Goal: Task Accomplishment & Management: Complete application form

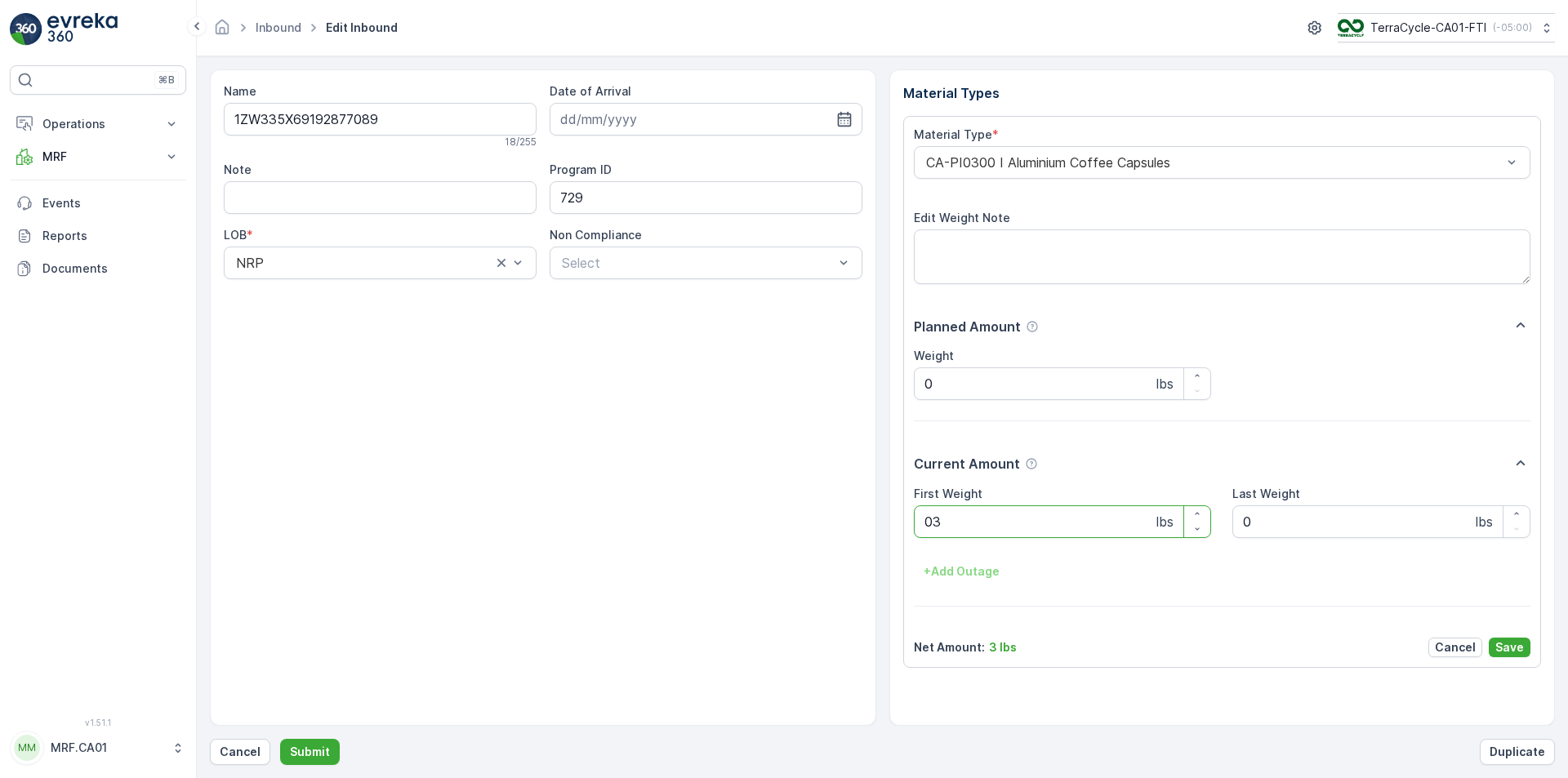
type Weight "038"
click at [280, 739] on button "Submit" at bounding box center [310, 752] width 60 height 26
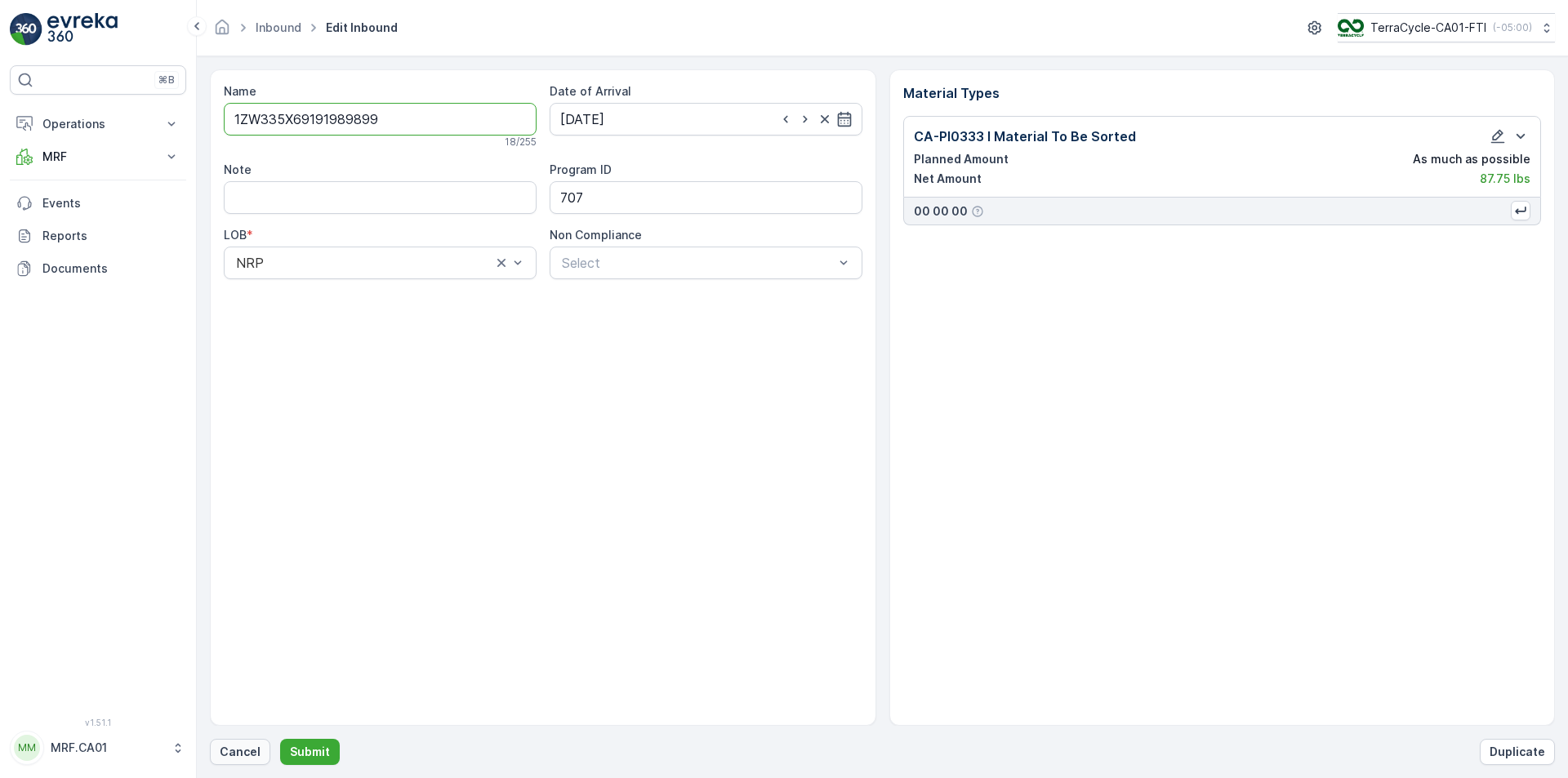
click at [226, 754] on p "Cancel" at bounding box center [240, 752] width 41 height 16
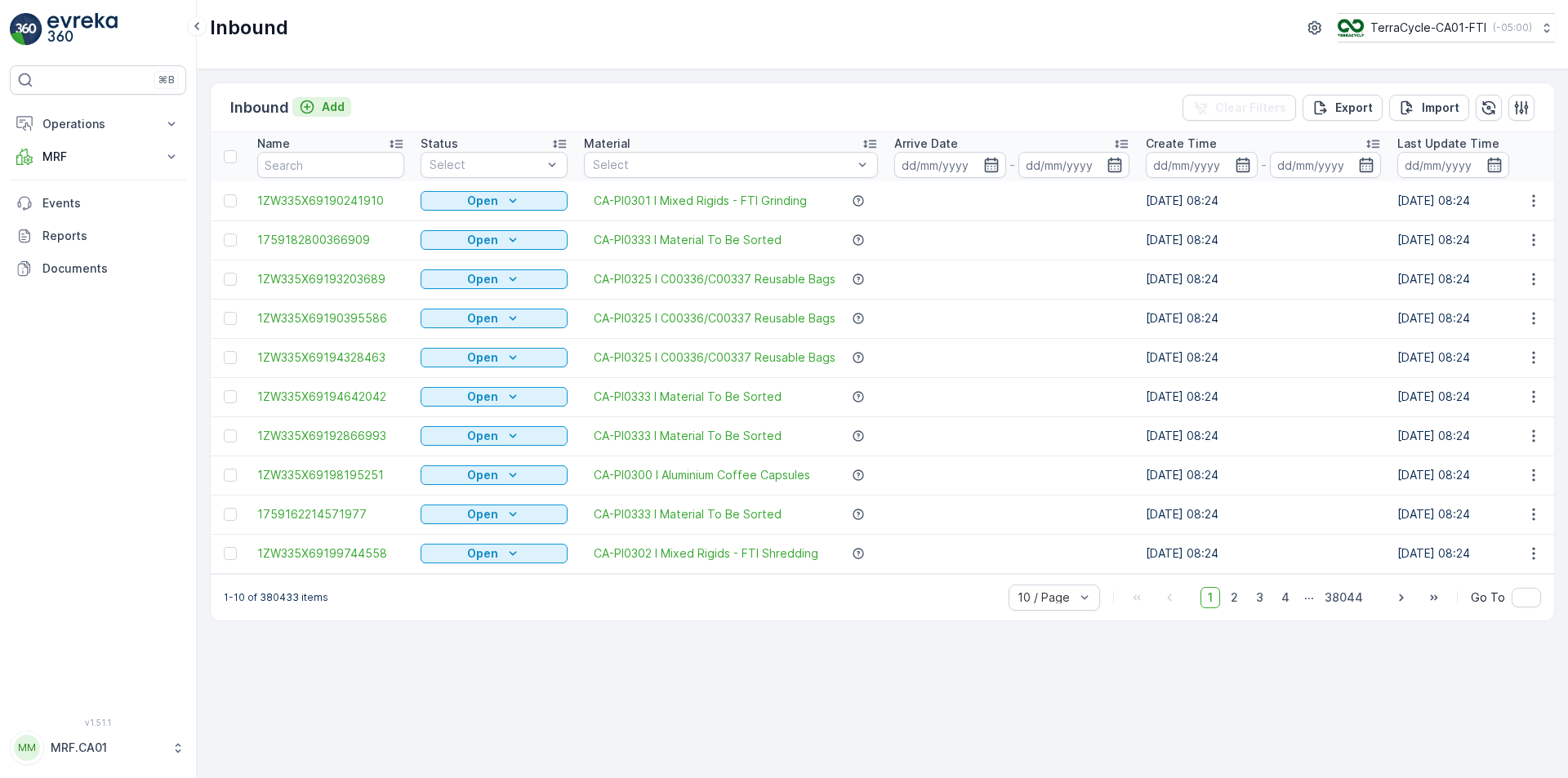
click at [335, 109] on p "Add" at bounding box center [333, 107] width 23 height 16
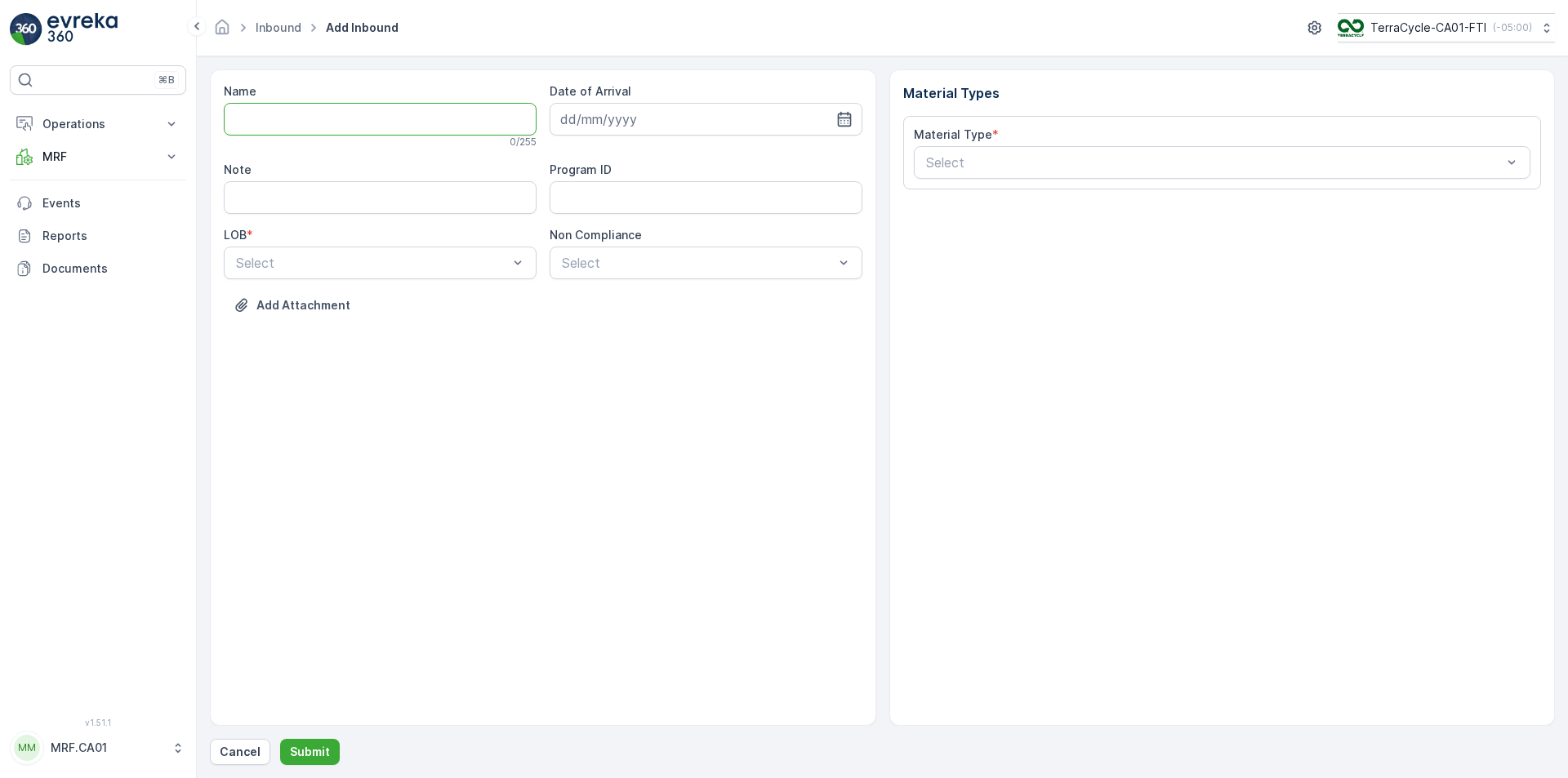
click at [360, 107] on input "Name" at bounding box center [381, 119] width 313 height 33
click at [280, 739] on button "Submit" at bounding box center [310, 752] width 60 height 26
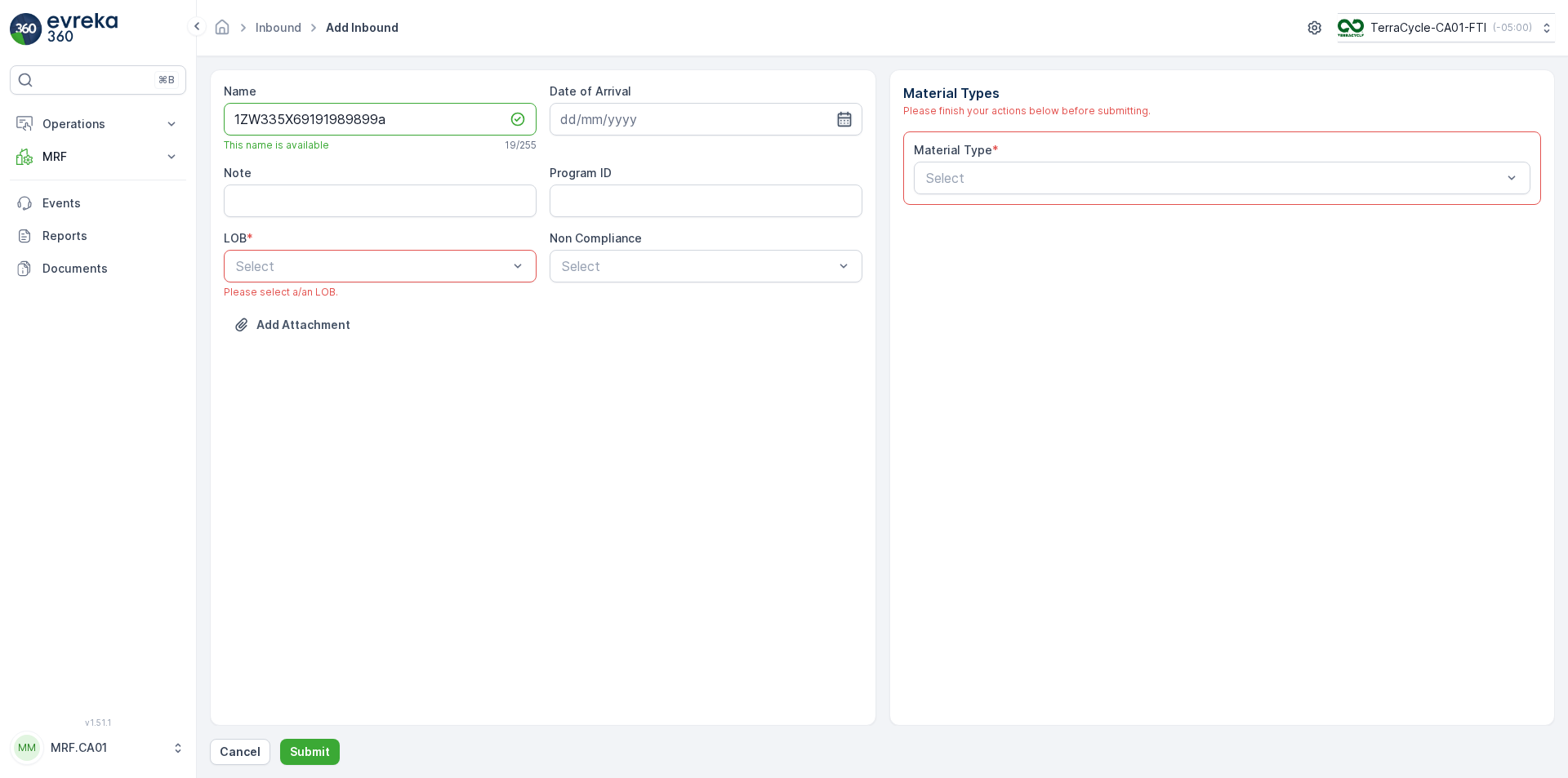
type input "1ZW335X69191989899a"
click at [852, 116] on icon "button" at bounding box center [845, 120] width 16 height 16
click at [637, 359] on div "30" at bounding box center [637, 354] width 26 height 26
type input "[DATE]"
click at [461, 306] on div "NRP" at bounding box center [381, 306] width 293 height 15
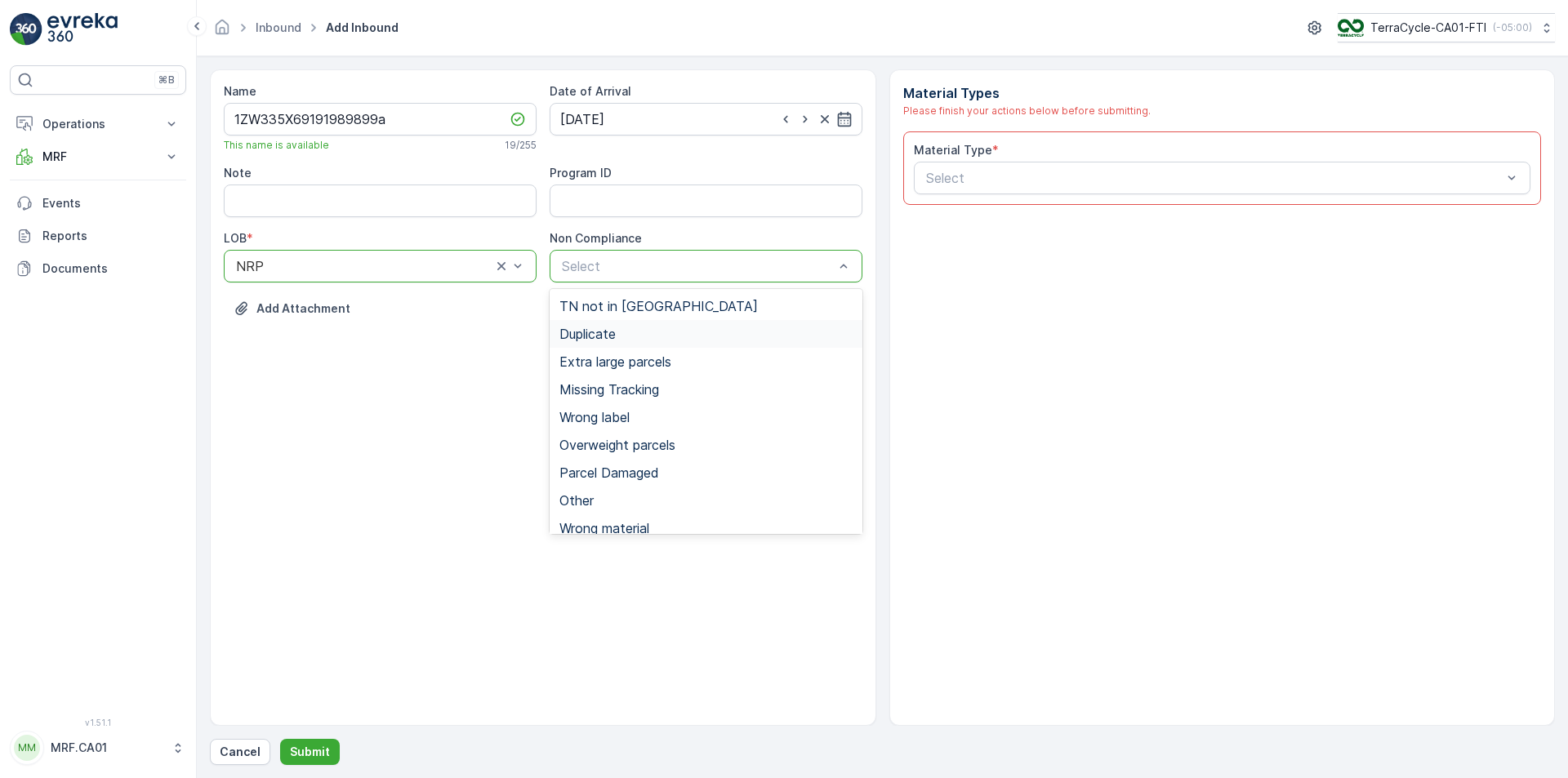
click at [621, 329] on div "Duplicate" at bounding box center [706, 334] width 293 height 15
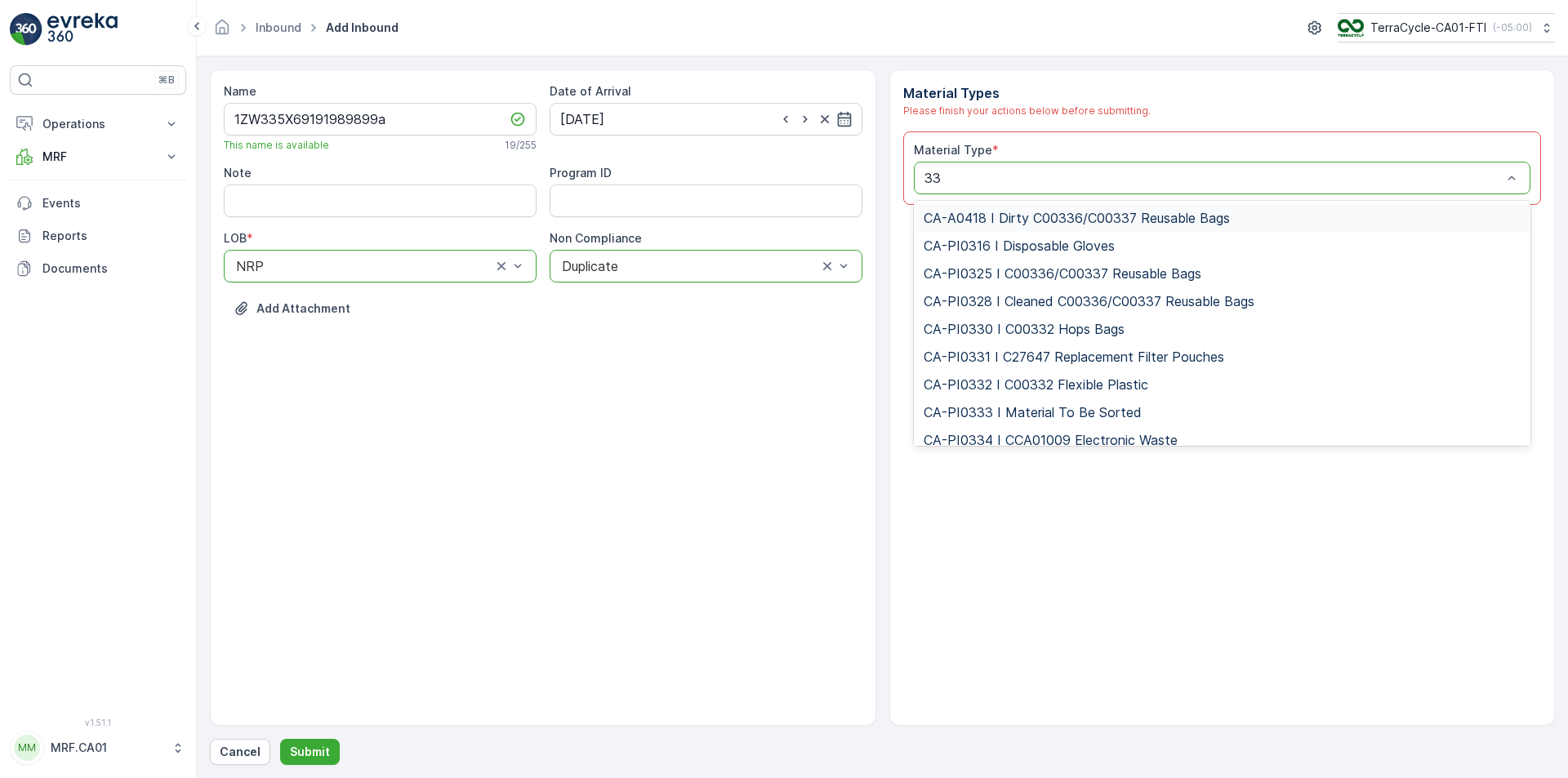
type input "333"
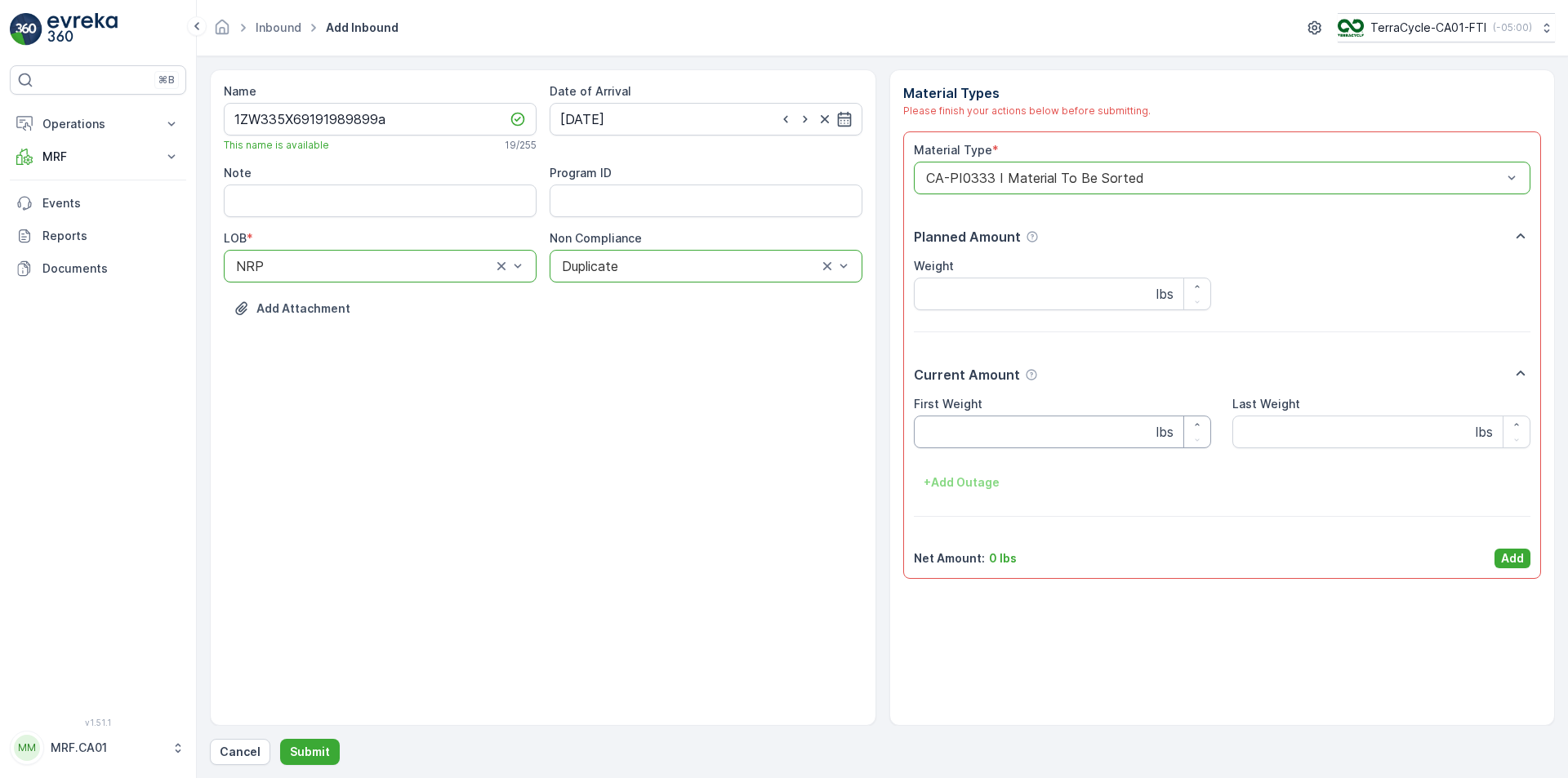
click at [1043, 424] on Weight "First Weight" at bounding box center [1063, 431] width 298 height 33
type Weight "8"
click at [1516, 563] on p "Add" at bounding box center [1512, 559] width 23 height 16
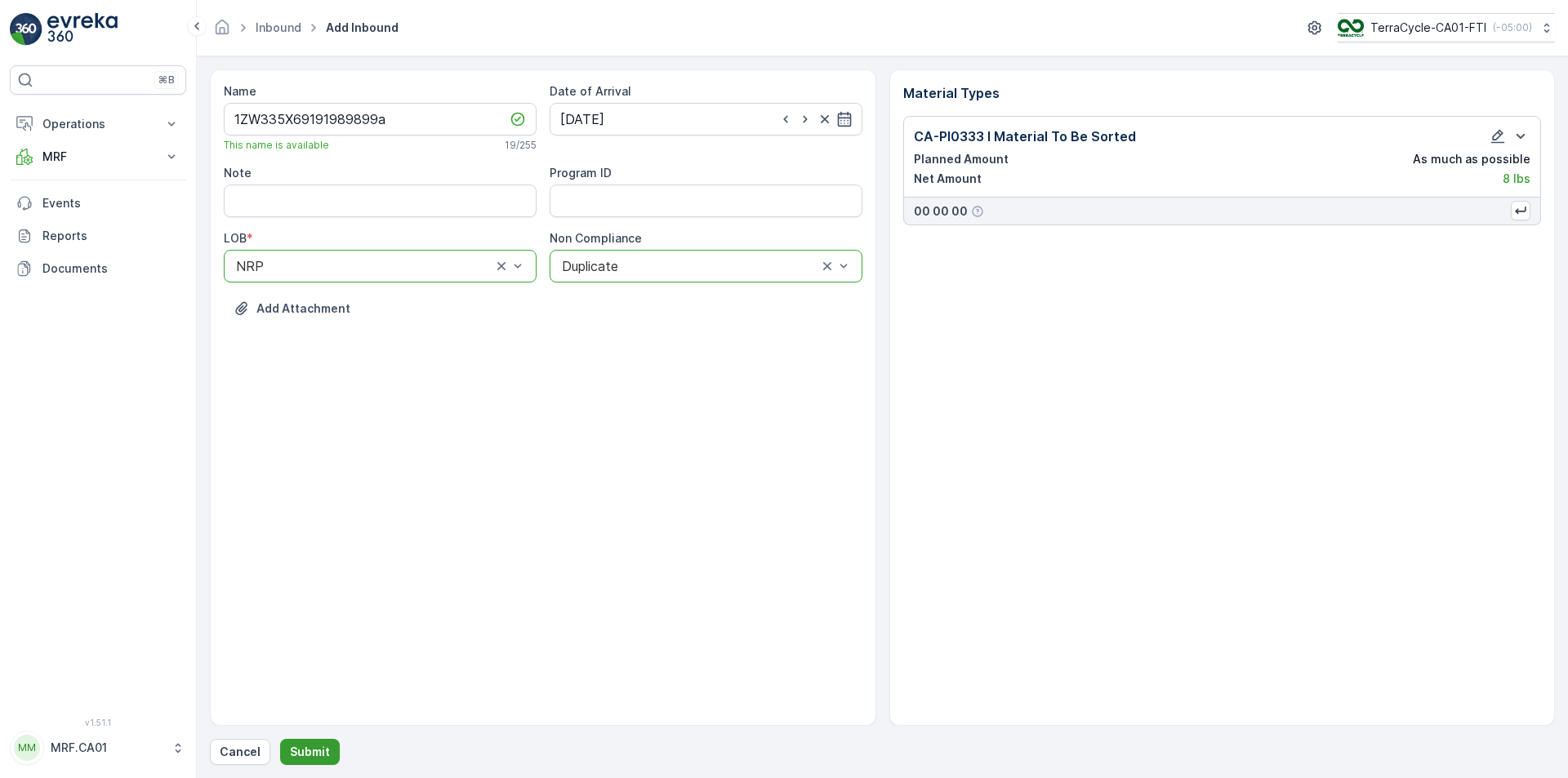
click at [325, 745] on p "Submit" at bounding box center [310, 752] width 40 height 16
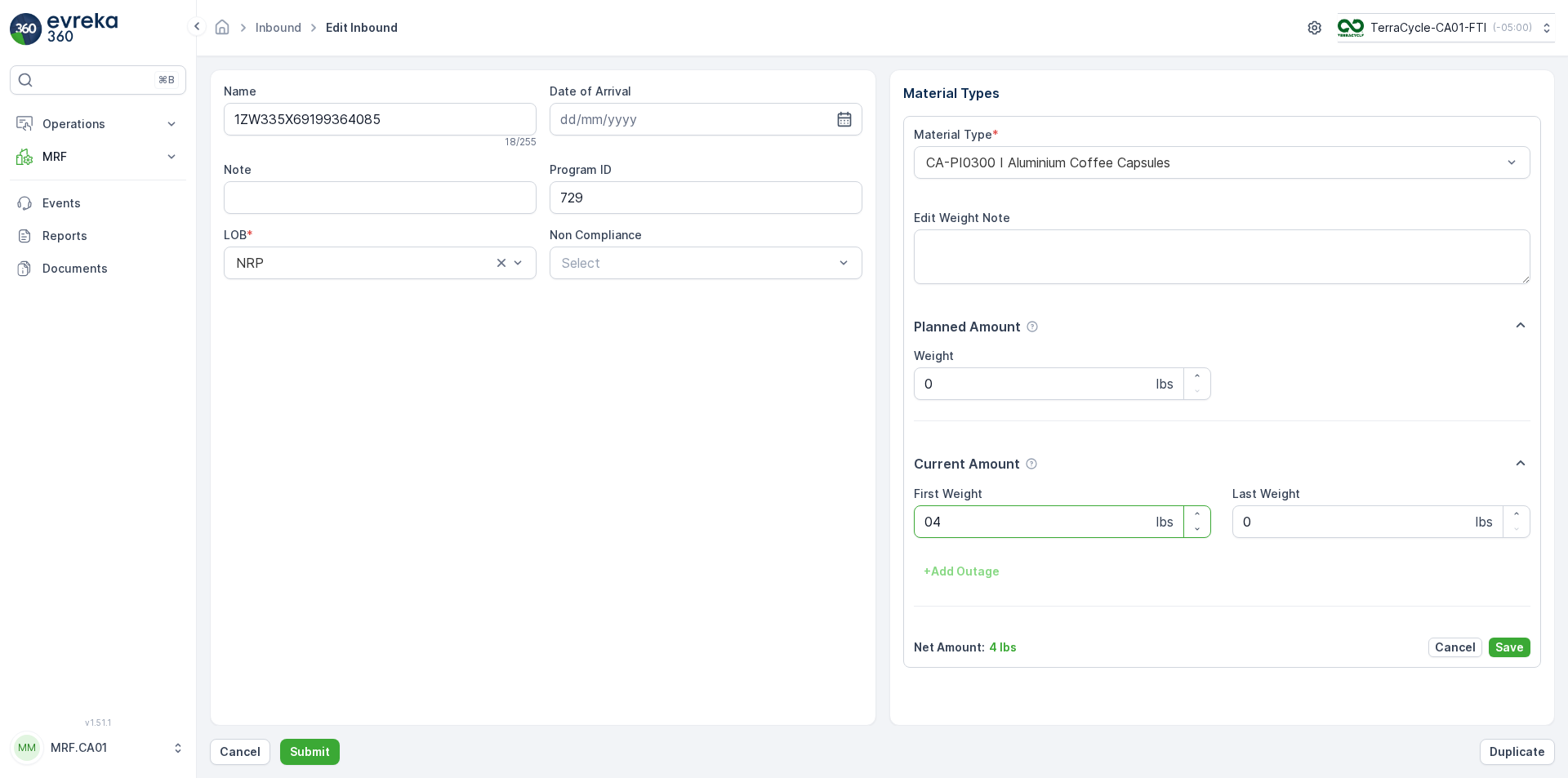
type Weight "041"
click at [280, 739] on button "Submit" at bounding box center [310, 752] width 60 height 26
type Weight "038"
click at [280, 739] on button "Submit" at bounding box center [310, 752] width 60 height 26
type Weight "039"
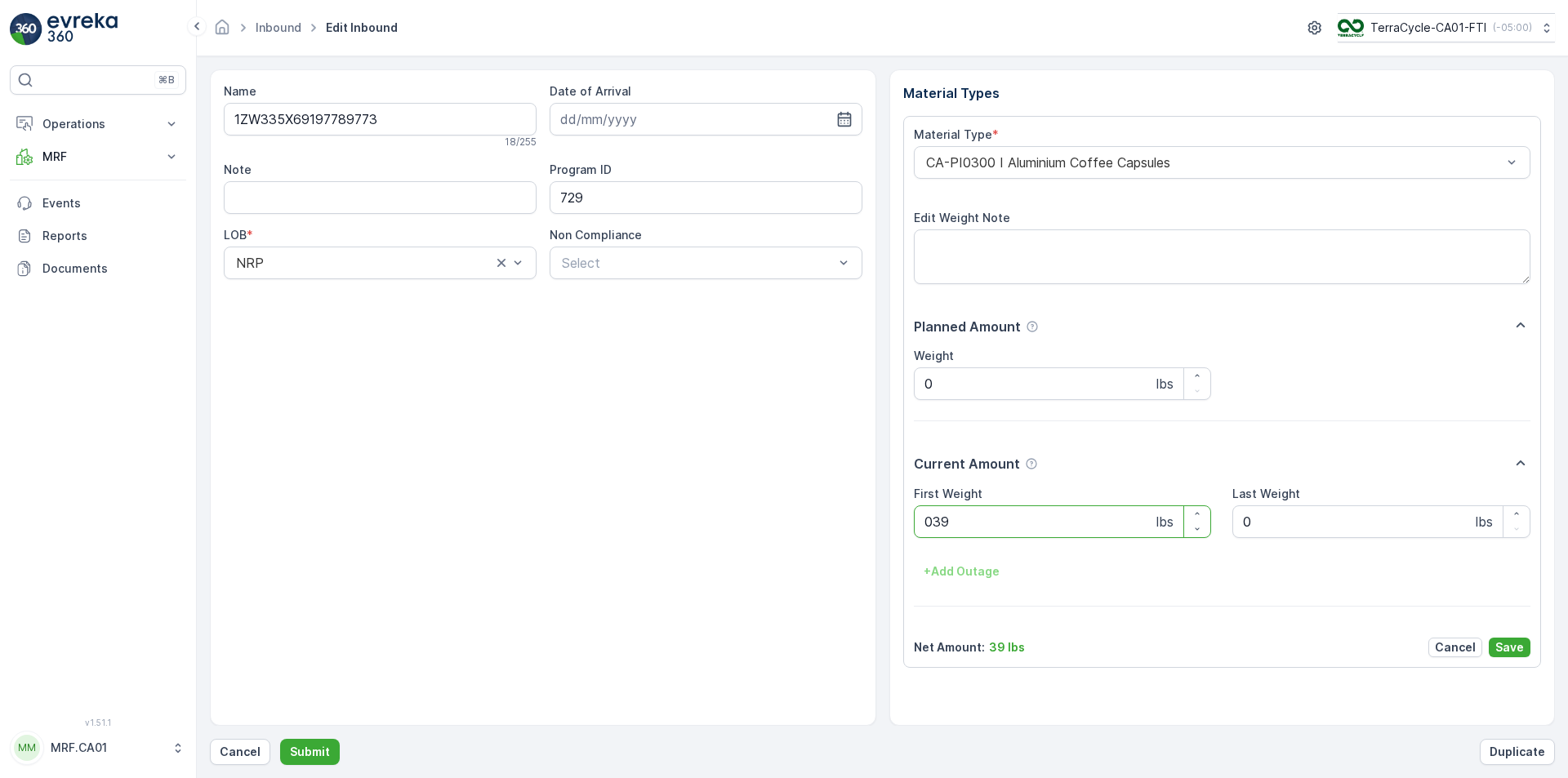
click at [280, 739] on button "Submit" at bounding box center [310, 752] width 60 height 26
type Weight "032"
click at [280, 739] on button "Submit" at bounding box center [310, 752] width 60 height 26
type Weight "035"
click at [280, 739] on button "Submit" at bounding box center [310, 752] width 60 height 26
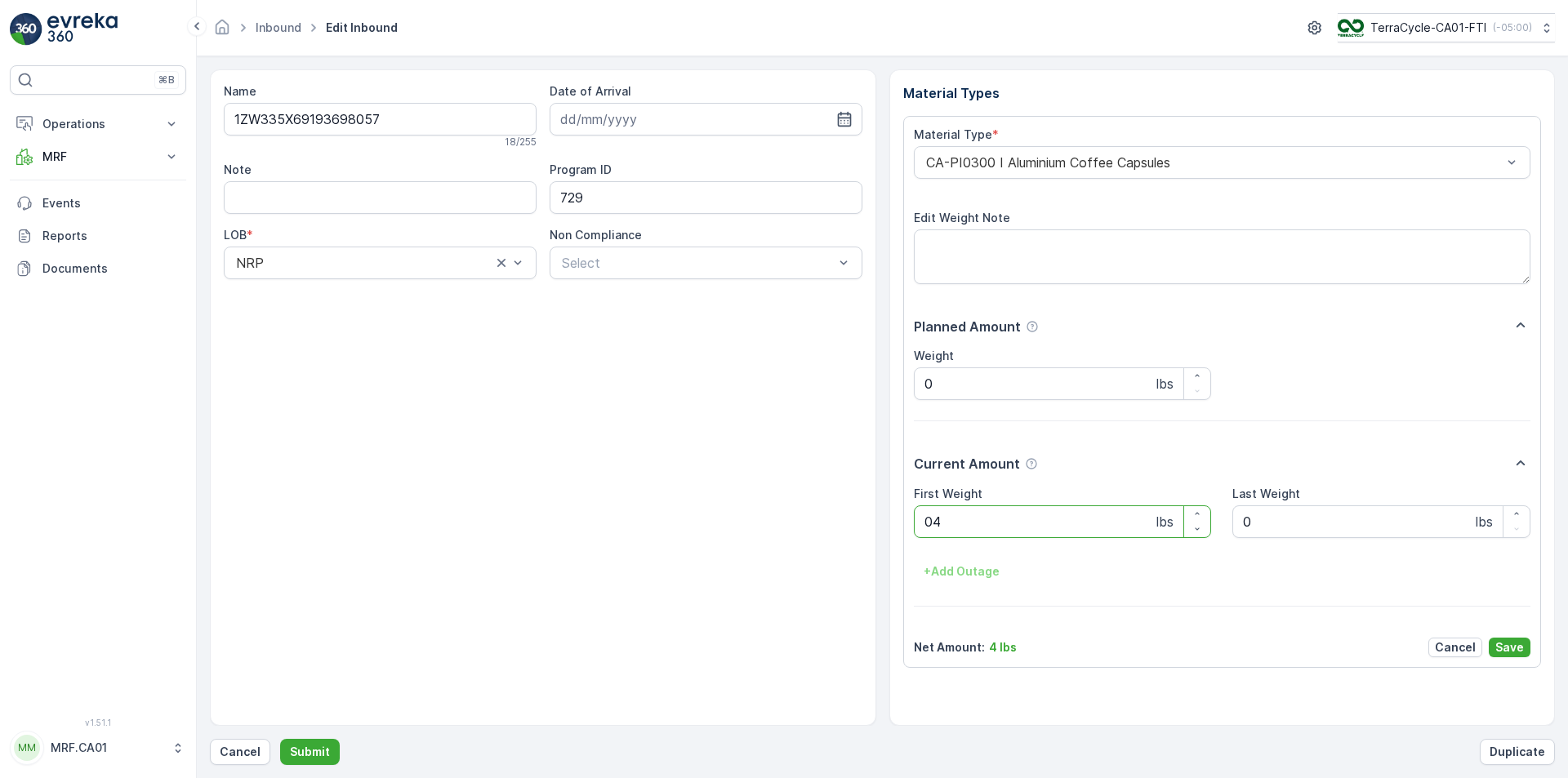
type Weight "041"
click at [280, 739] on button "Submit" at bounding box center [310, 752] width 60 height 26
type Weight "035"
click at [280, 739] on button "Submit" at bounding box center [310, 752] width 60 height 26
type Weight "037"
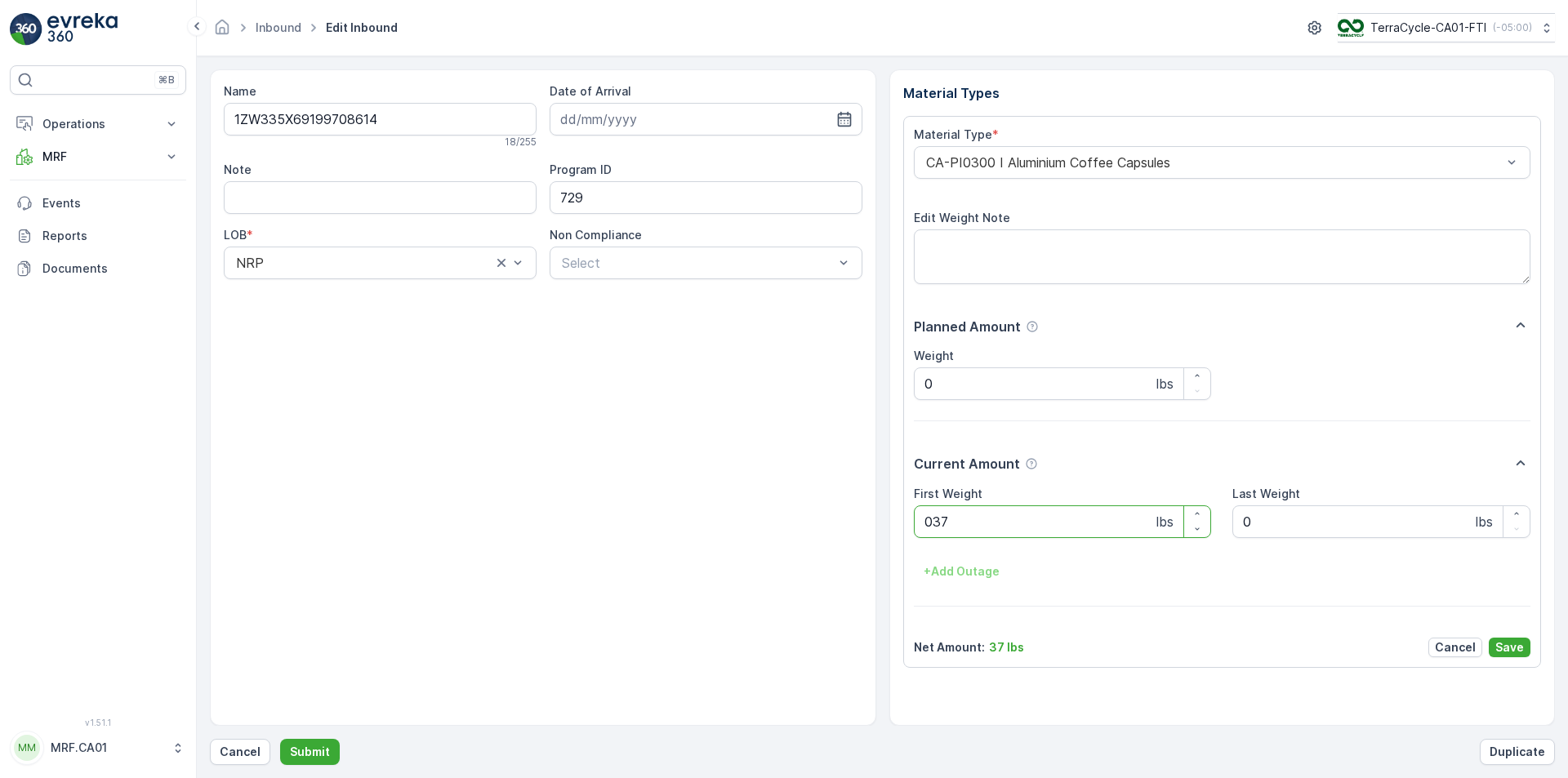
click at [280, 739] on button "Submit" at bounding box center [310, 752] width 60 height 26
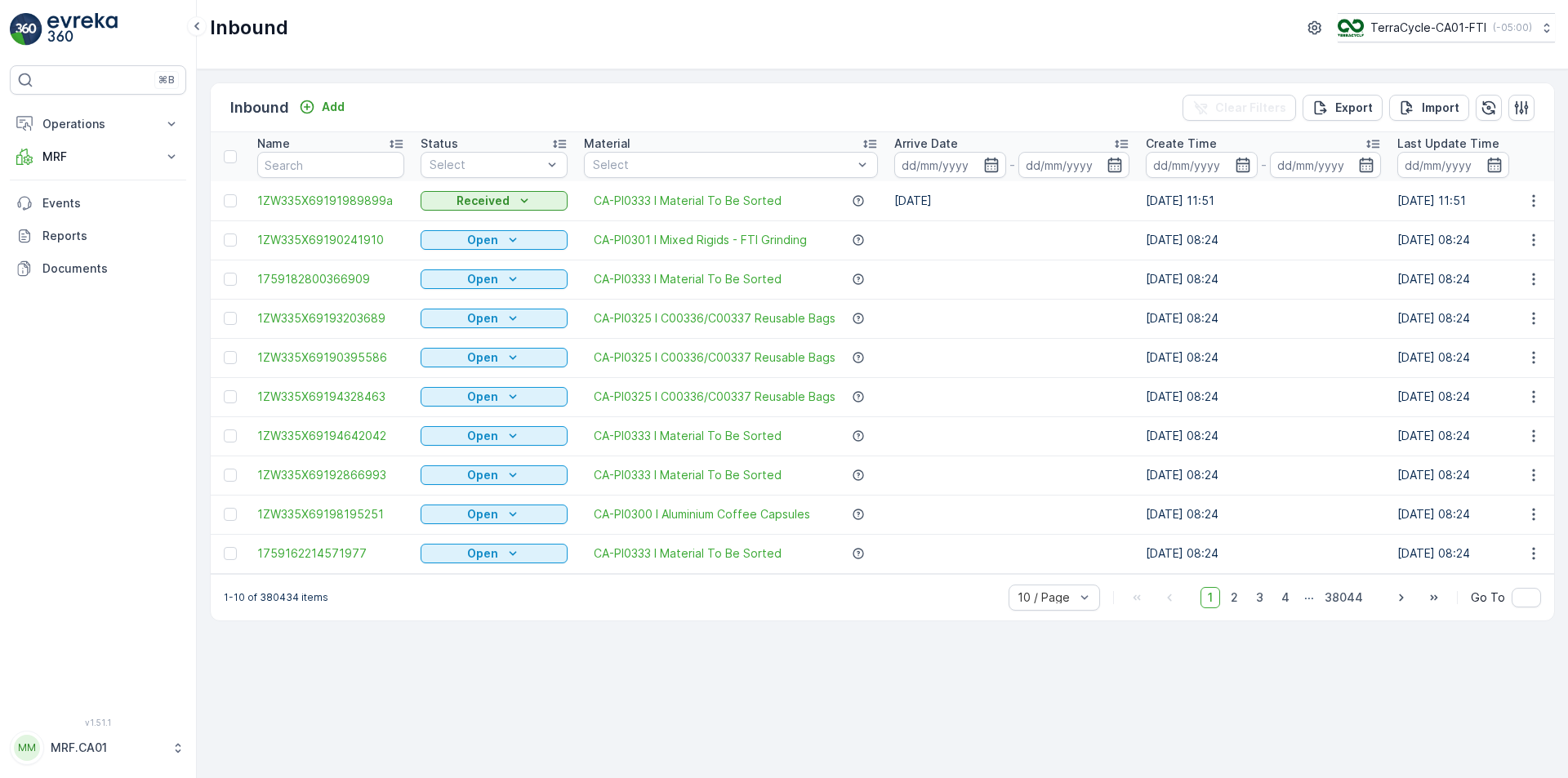
click at [321, 121] on div "Inbound Add Clear Filters Export Import" at bounding box center [883, 108] width 1344 height 49
click at [324, 107] on p "Add" at bounding box center [333, 107] width 23 height 16
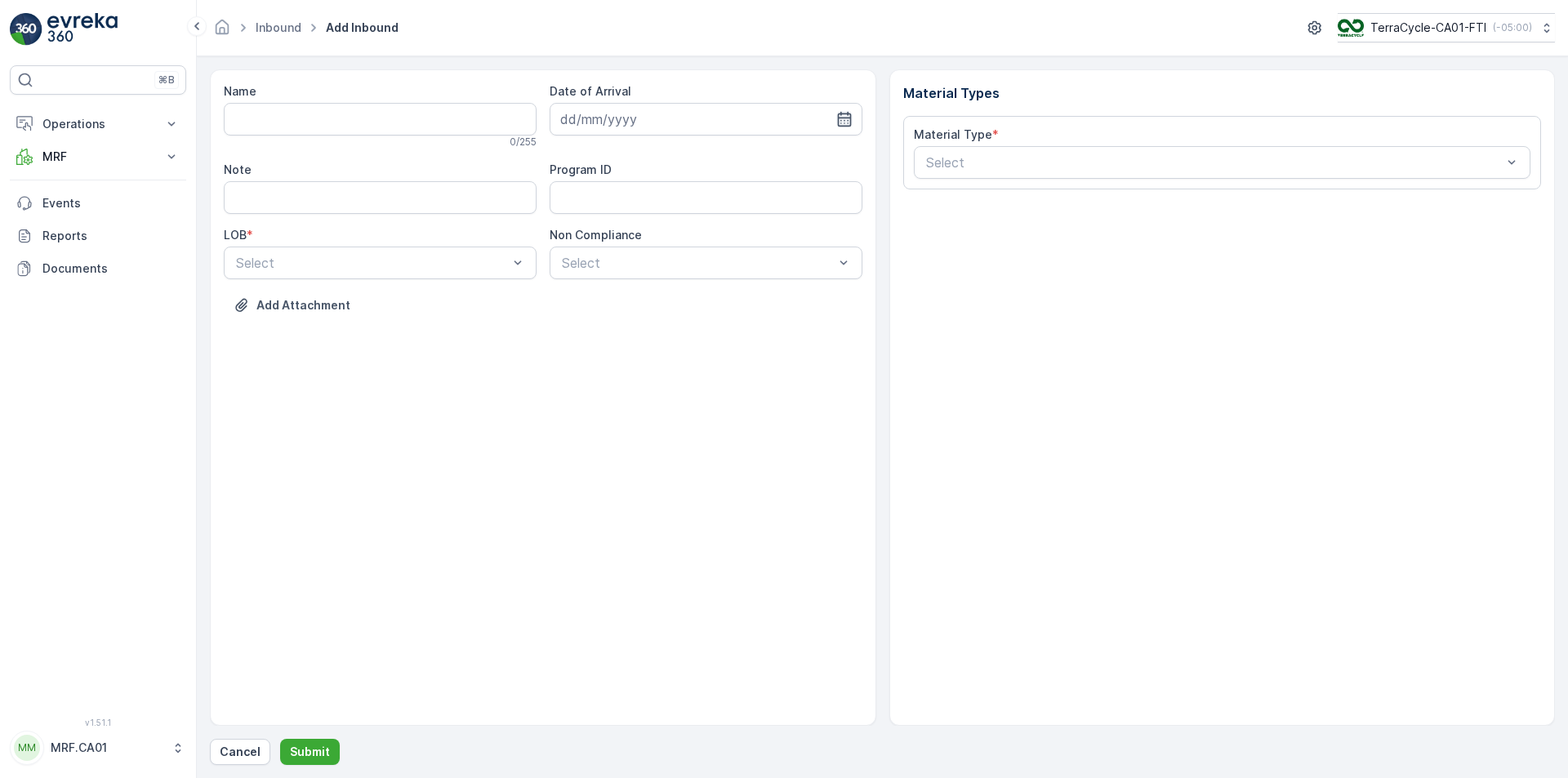
click at [852, 121] on icon "button" at bounding box center [845, 120] width 16 height 16
drag, startPoint x: 636, startPoint y: 349, endPoint x: 560, endPoint y: 284, distance: 100.0
click at [634, 347] on div "30" at bounding box center [637, 354] width 26 height 26
type input "[DATE]"
click at [464, 302] on div "NRP" at bounding box center [381, 303] width 293 height 15
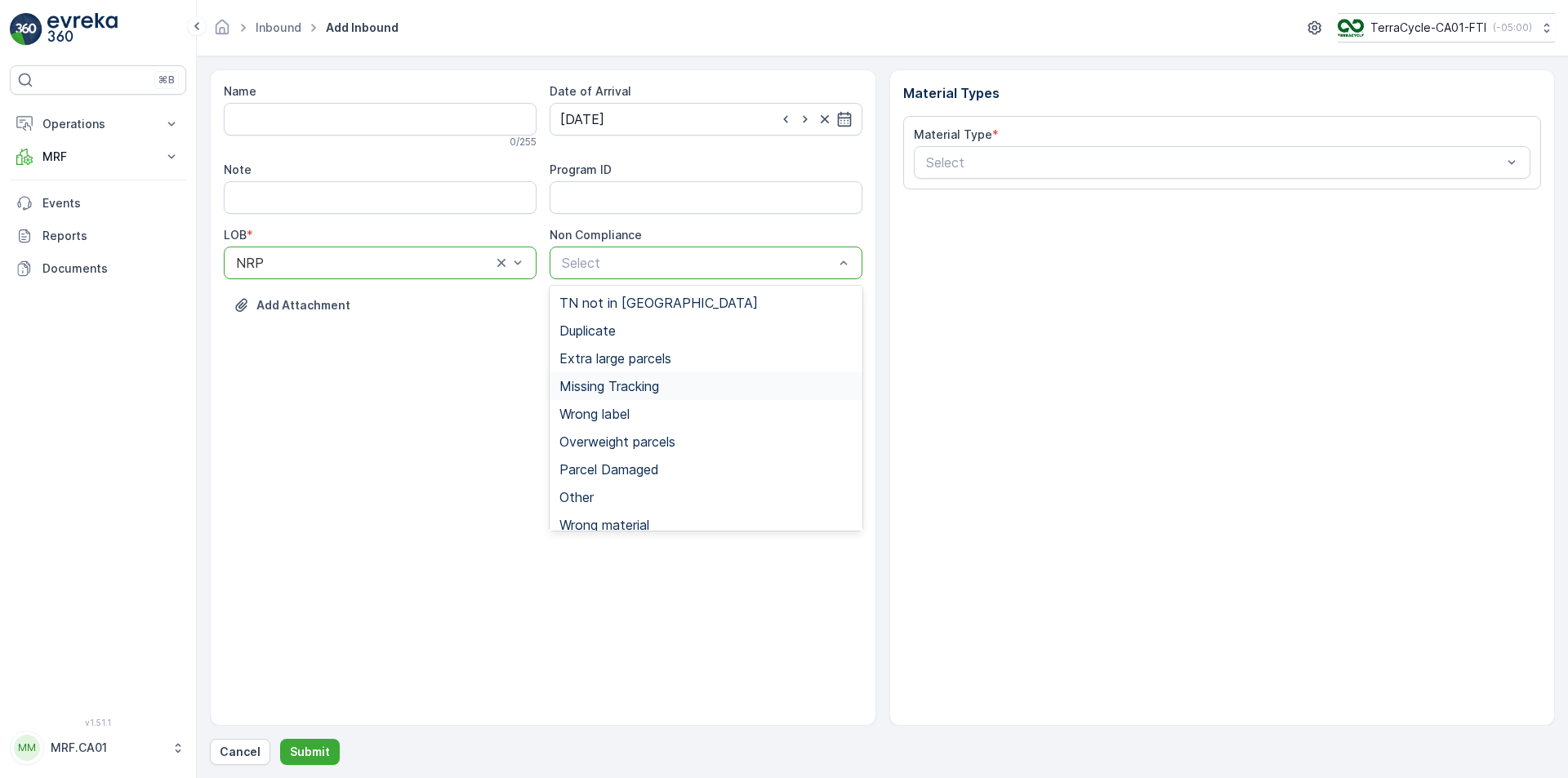
click at [649, 386] on span "Missing Tracking" at bounding box center [610, 386] width 100 height 15
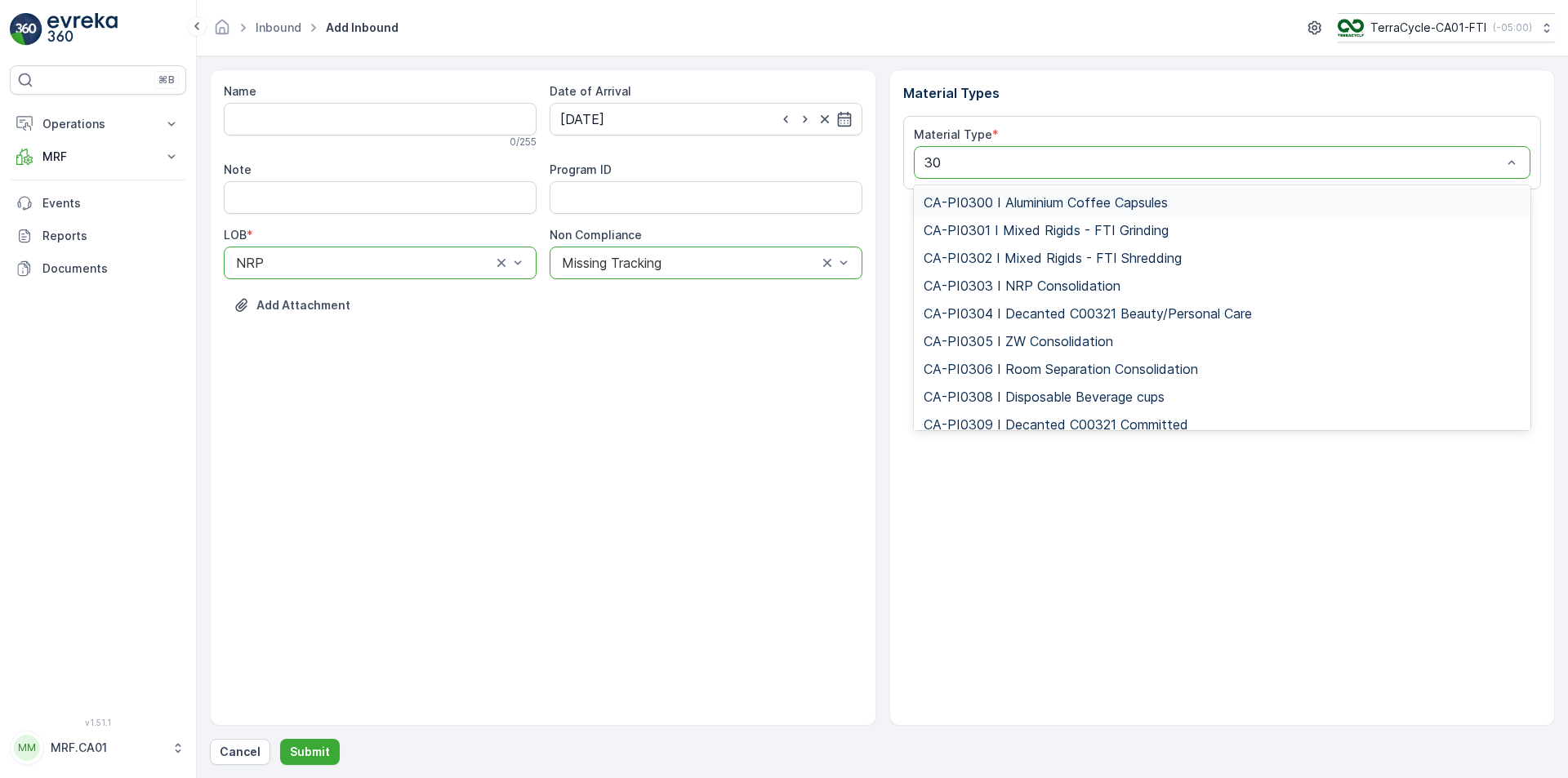
type input "300"
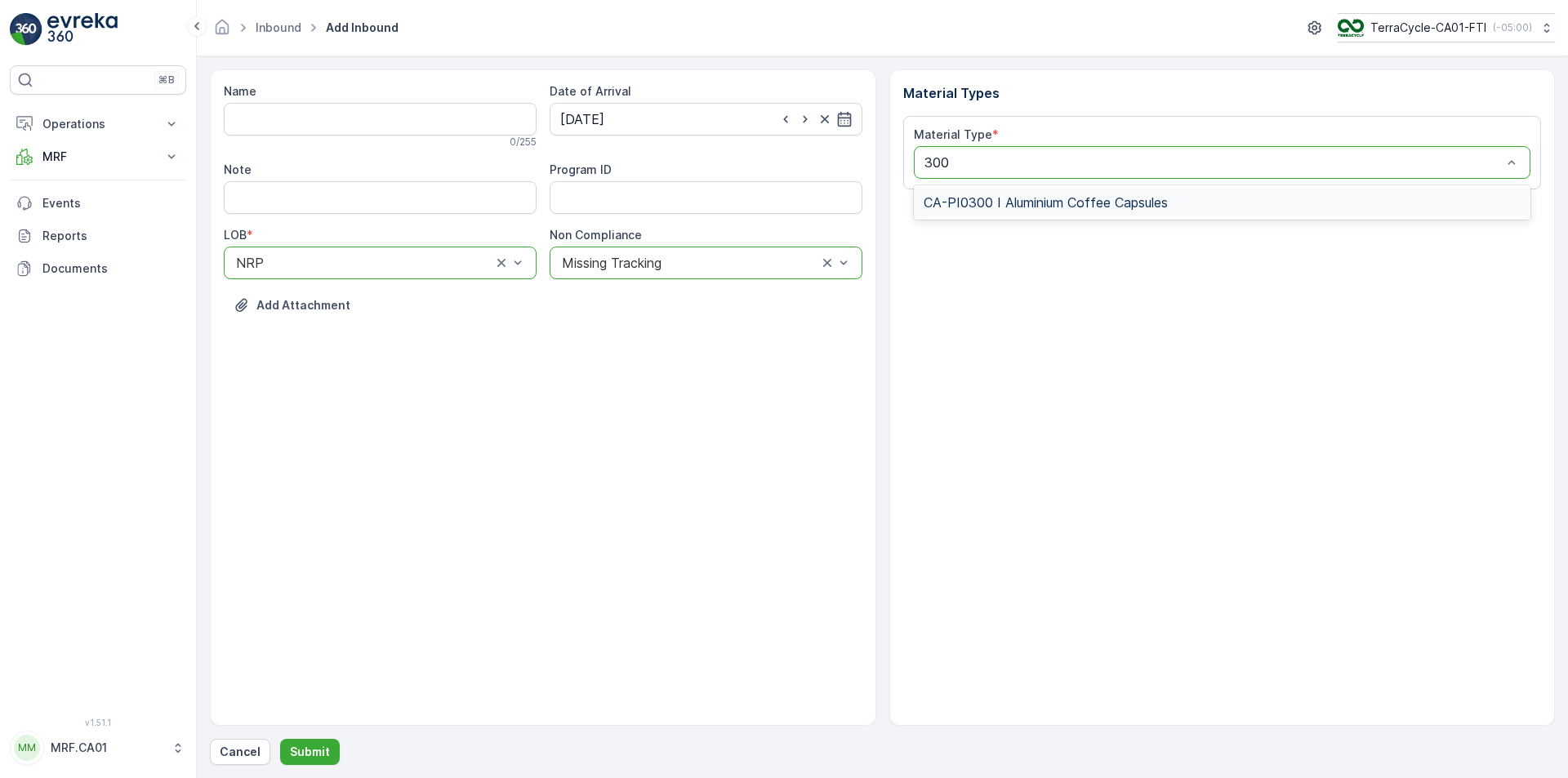
click at [1057, 195] on span "CA-PI0300 I Aluminium Coffee Capsules" at bounding box center [1045, 202] width 244 height 15
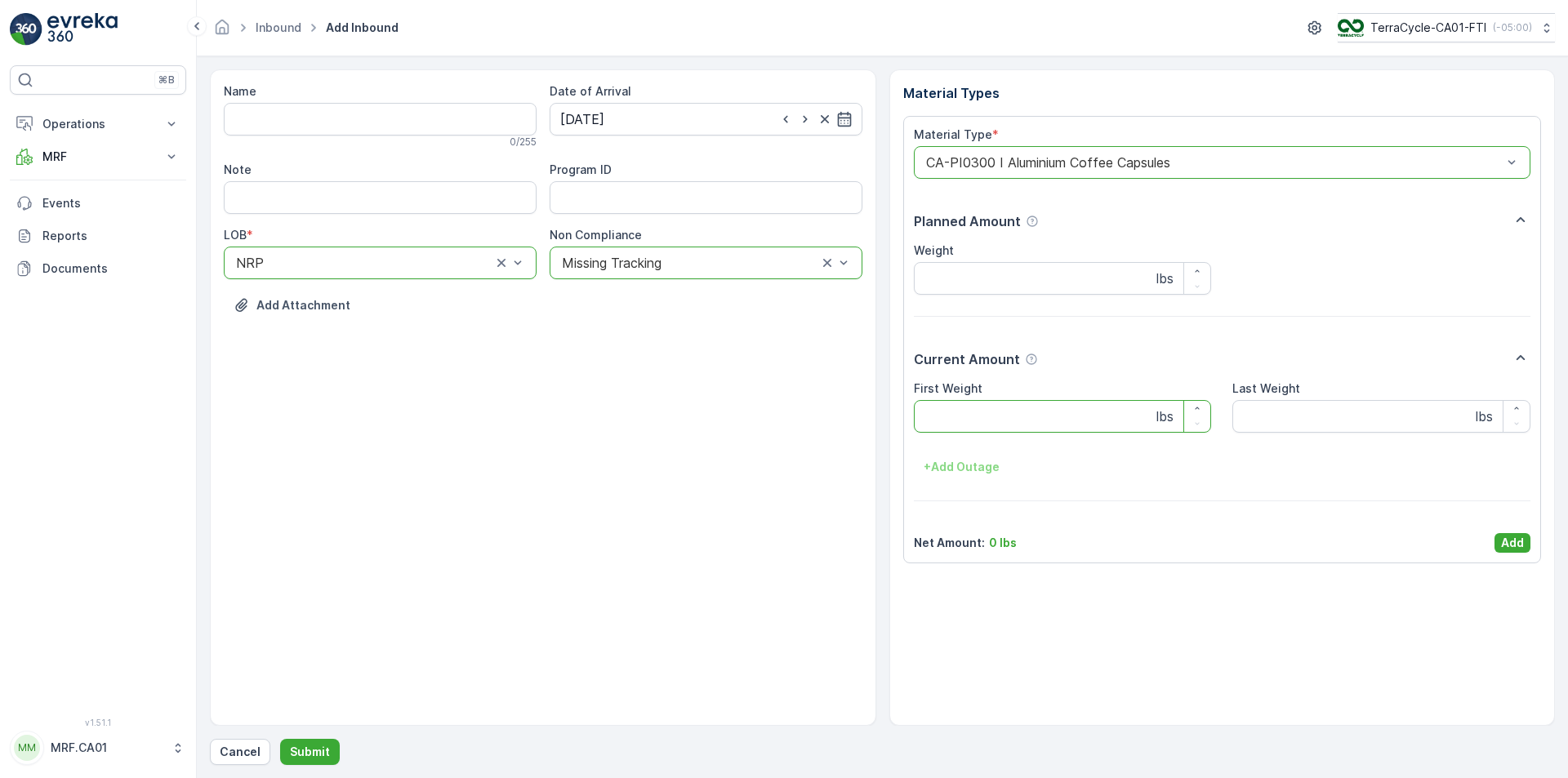
click at [1064, 414] on Weight "First Weight" at bounding box center [1063, 416] width 298 height 33
type Weight "38"
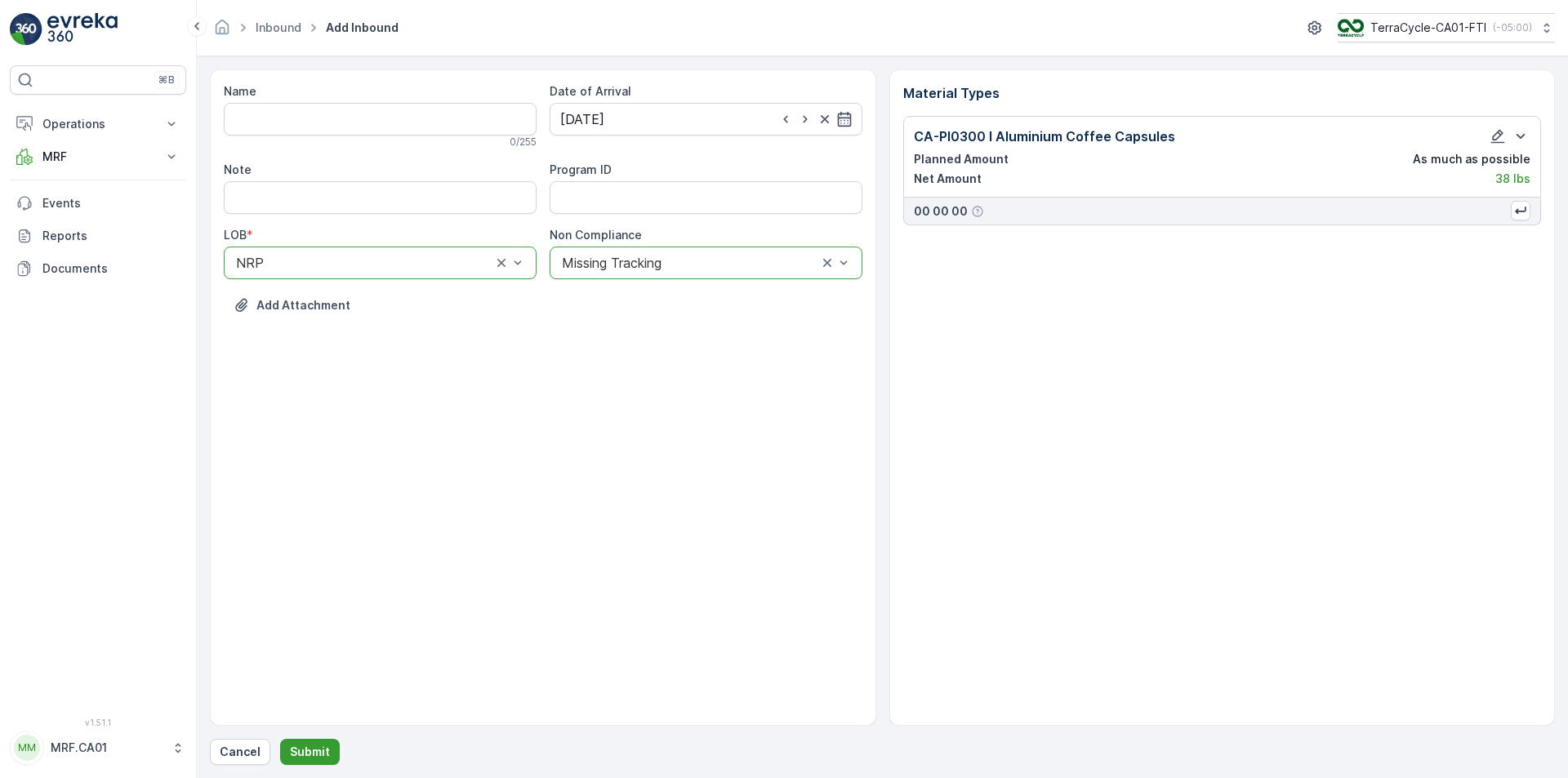
click at [315, 750] on p "Submit" at bounding box center [310, 752] width 40 height 16
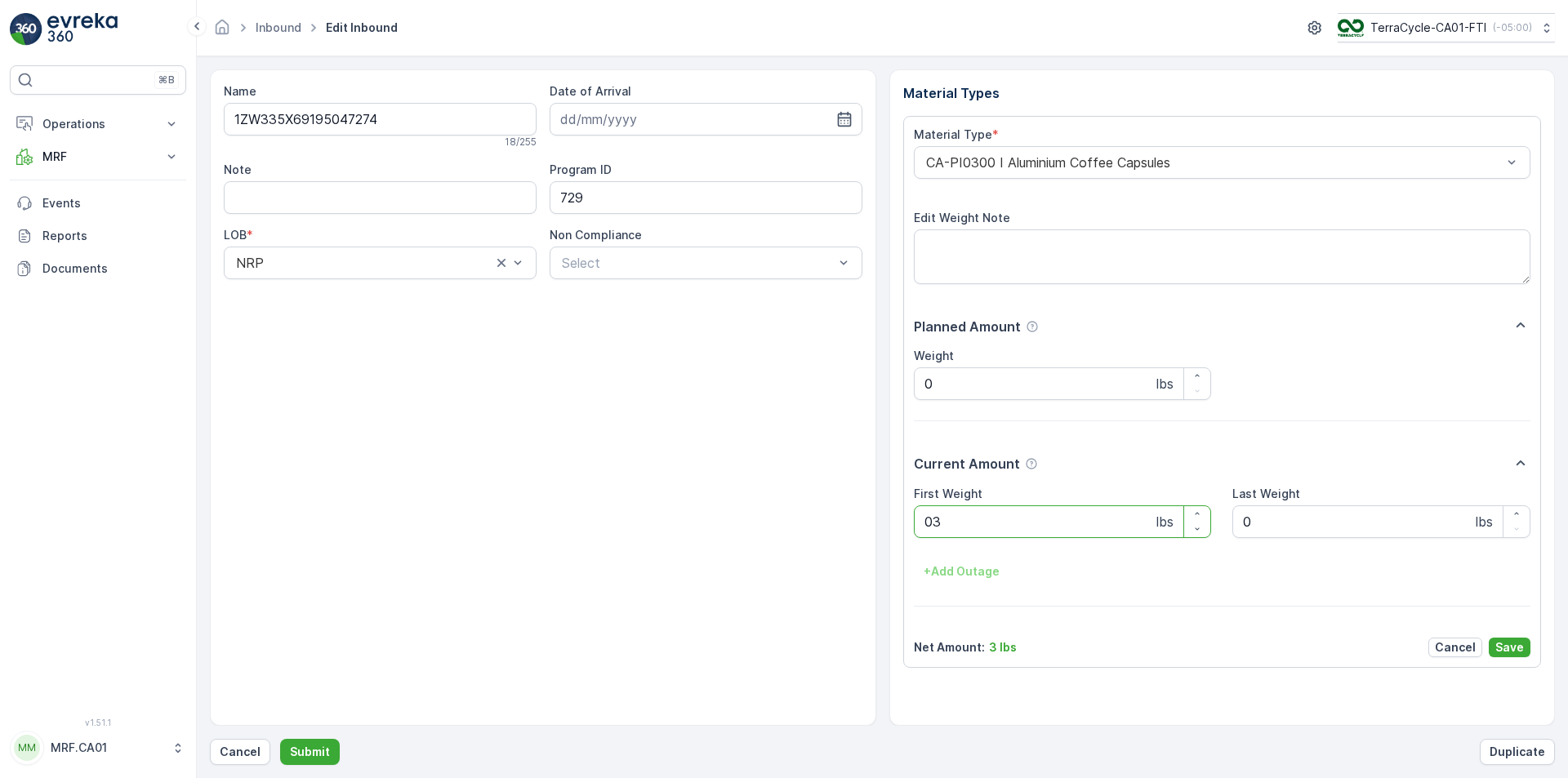
type Weight "036"
click at [280, 739] on button "Submit" at bounding box center [310, 752] width 60 height 26
type Weight "035"
click at [280, 739] on button "Submit" at bounding box center [310, 752] width 60 height 26
type Weight "039"
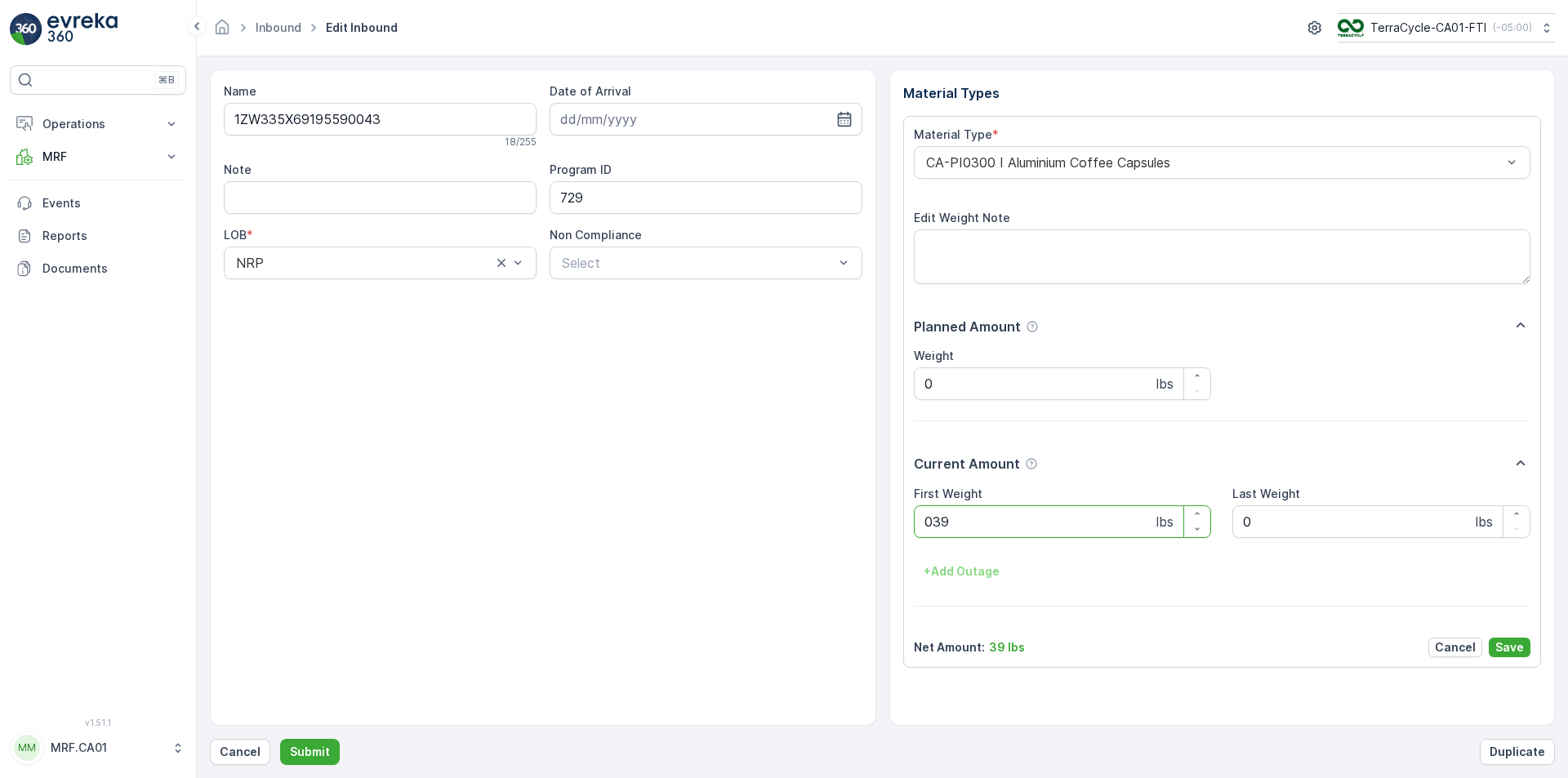
click at [280, 739] on button "Submit" at bounding box center [310, 752] width 60 height 26
type Weight "039"
click at [280, 739] on button "Submit" at bounding box center [310, 752] width 60 height 26
type Weight "032"
click at [280, 739] on button "Submit" at bounding box center [310, 752] width 60 height 26
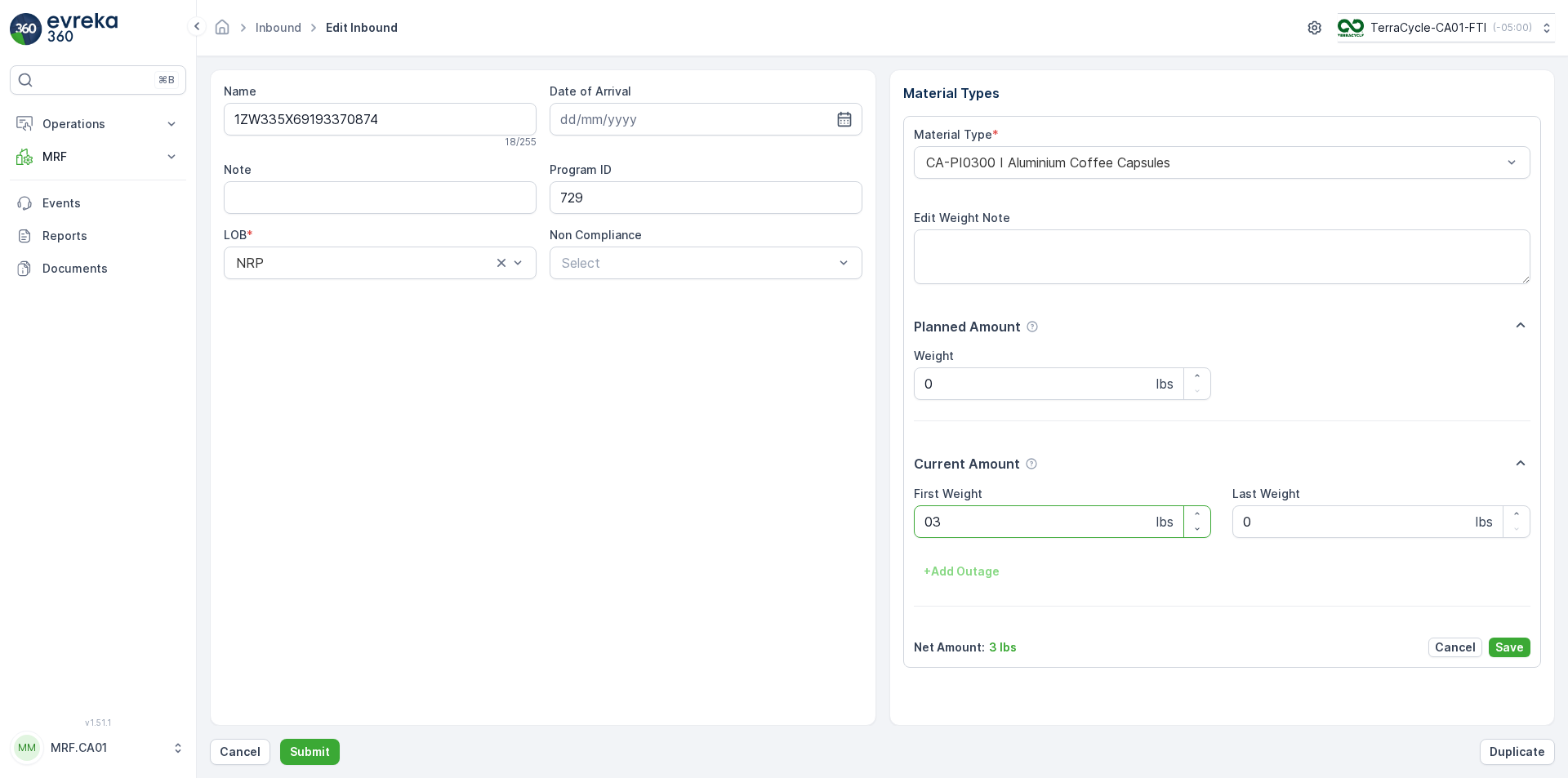
type Weight "035"
click at [280, 739] on button "Submit" at bounding box center [310, 752] width 60 height 26
type Weight "037"
click at [280, 739] on button "Submit" at bounding box center [310, 752] width 60 height 26
type Weight "037"
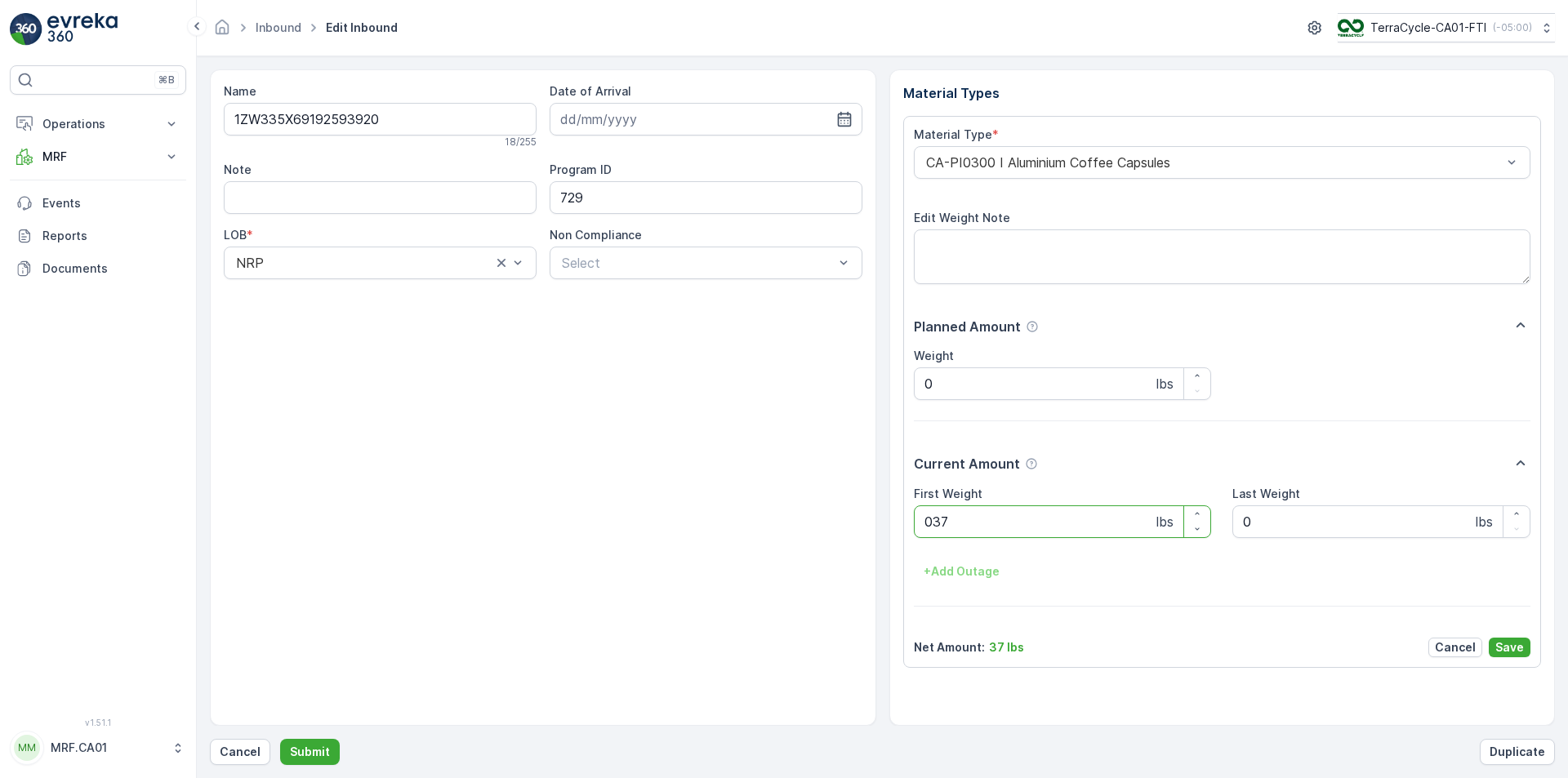
click at [280, 739] on button "Submit" at bounding box center [310, 752] width 60 height 26
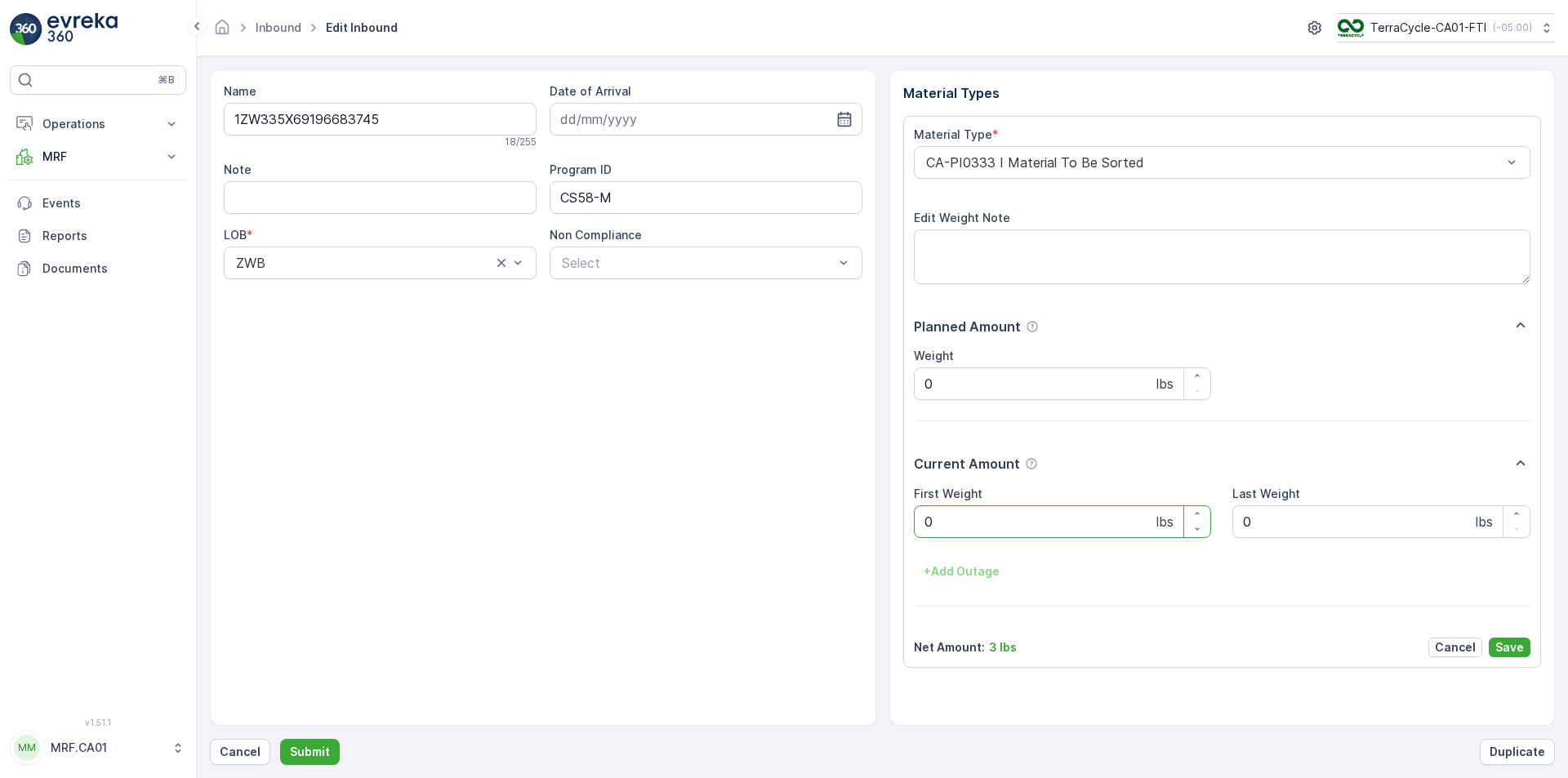
type Weight "03"
click at [280, 739] on button "Submit" at bounding box center [310, 752] width 60 height 26
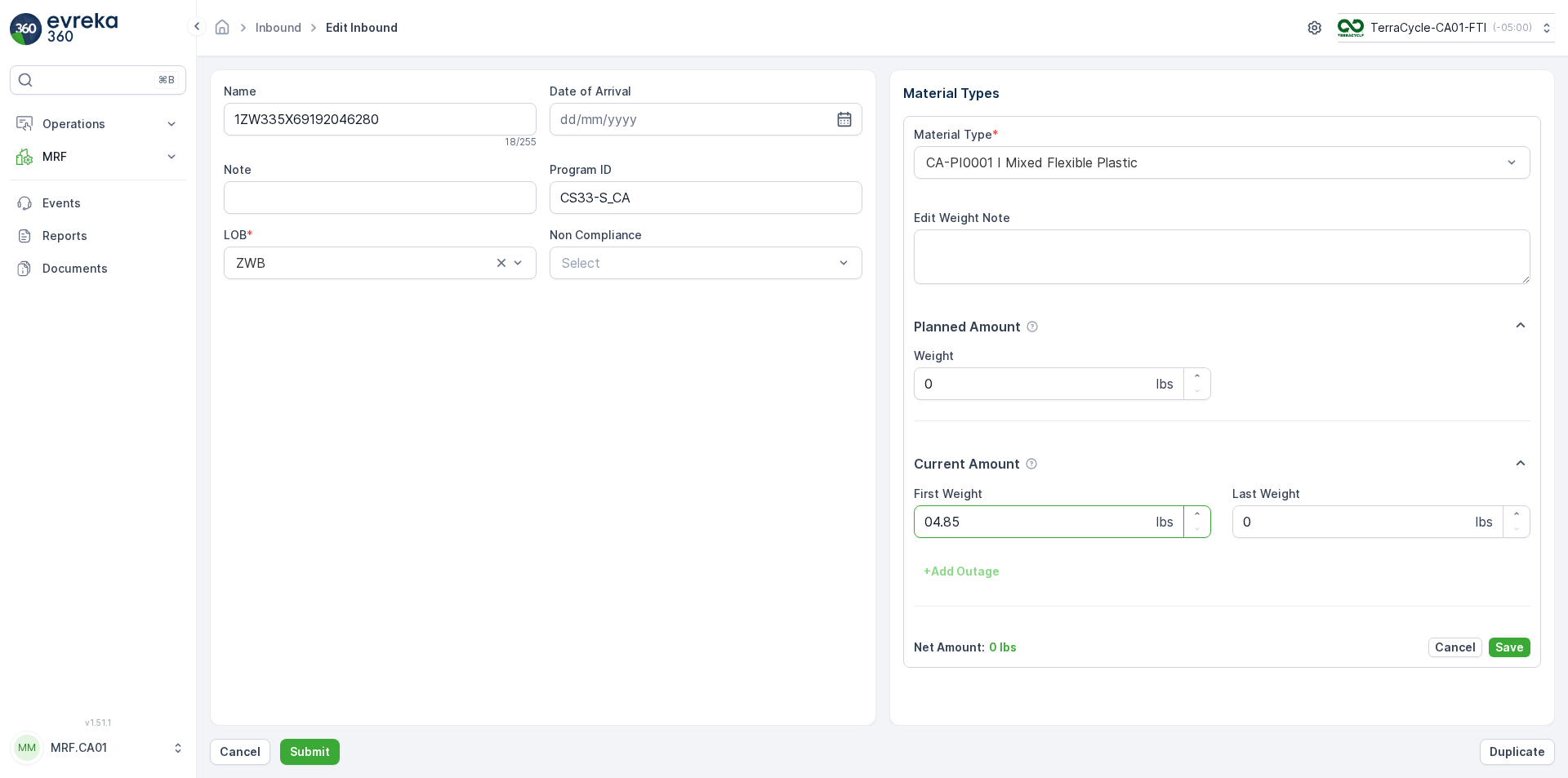
click at [280, 739] on button "Submit" at bounding box center [310, 752] width 60 height 26
type Weight "033"
click at [280, 739] on button "Submit" at bounding box center [310, 752] width 60 height 26
type Weight "040"
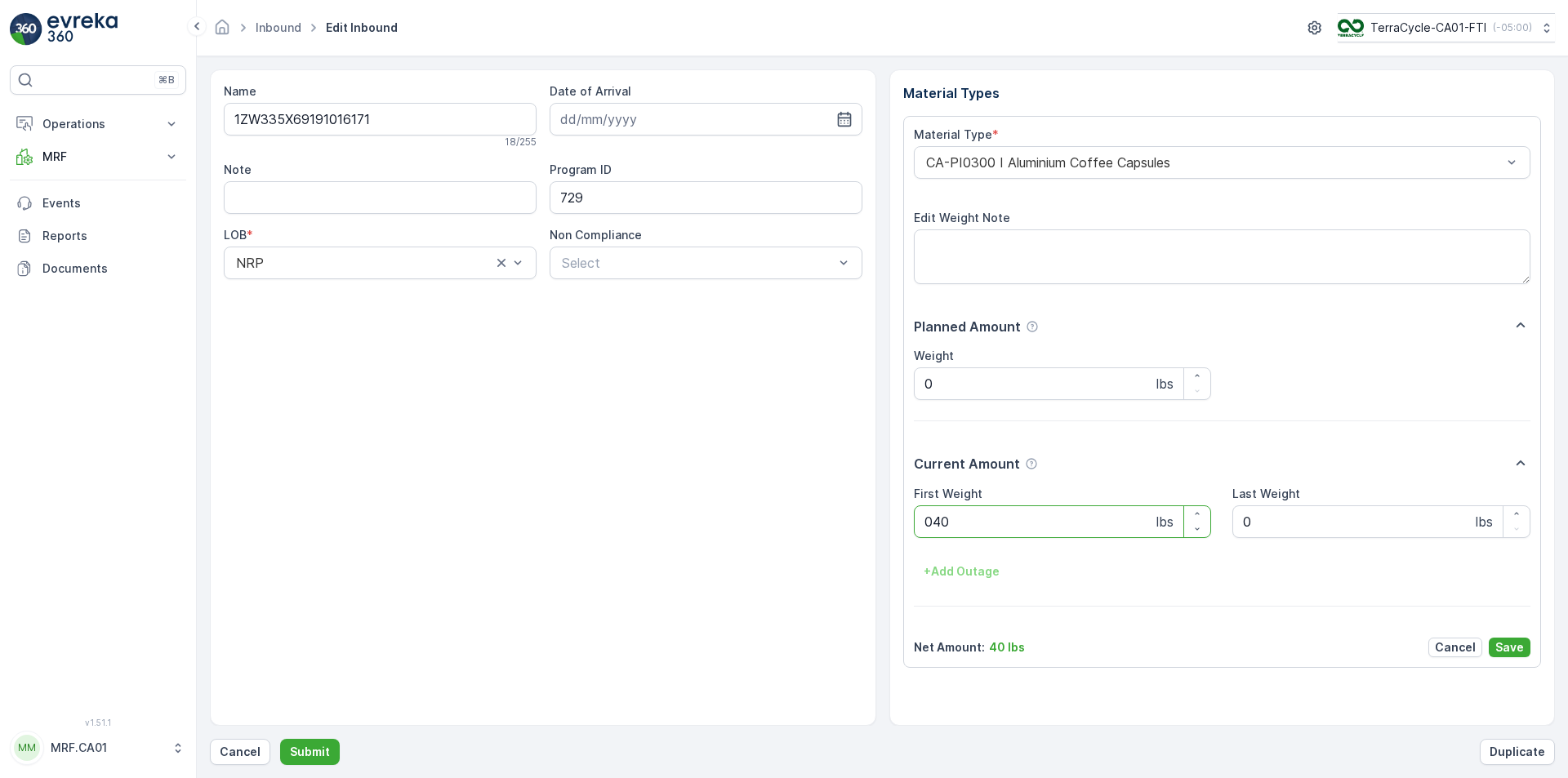
click at [280, 739] on button "Submit" at bounding box center [310, 752] width 60 height 26
type Weight "032"
click at [280, 739] on button "Submit" at bounding box center [310, 752] width 60 height 26
type Weight "027"
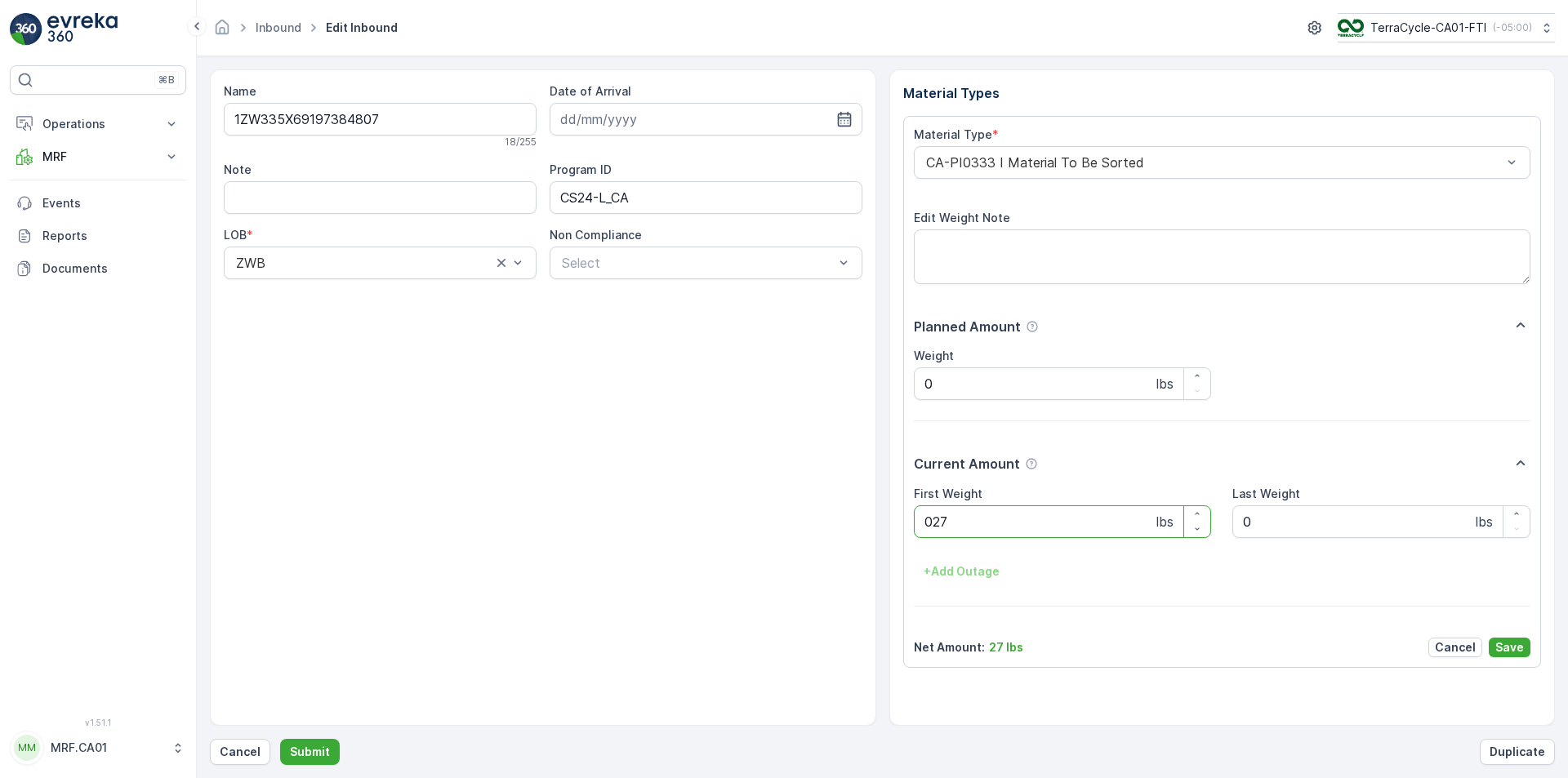
click at [280, 739] on button "Submit" at bounding box center [310, 752] width 60 height 26
type Weight "049"
click at [280, 739] on button "Submit" at bounding box center [310, 752] width 60 height 26
type Weight "048"
click at [280, 739] on button "Submit" at bounding box center [310, 752] width 60 height 26
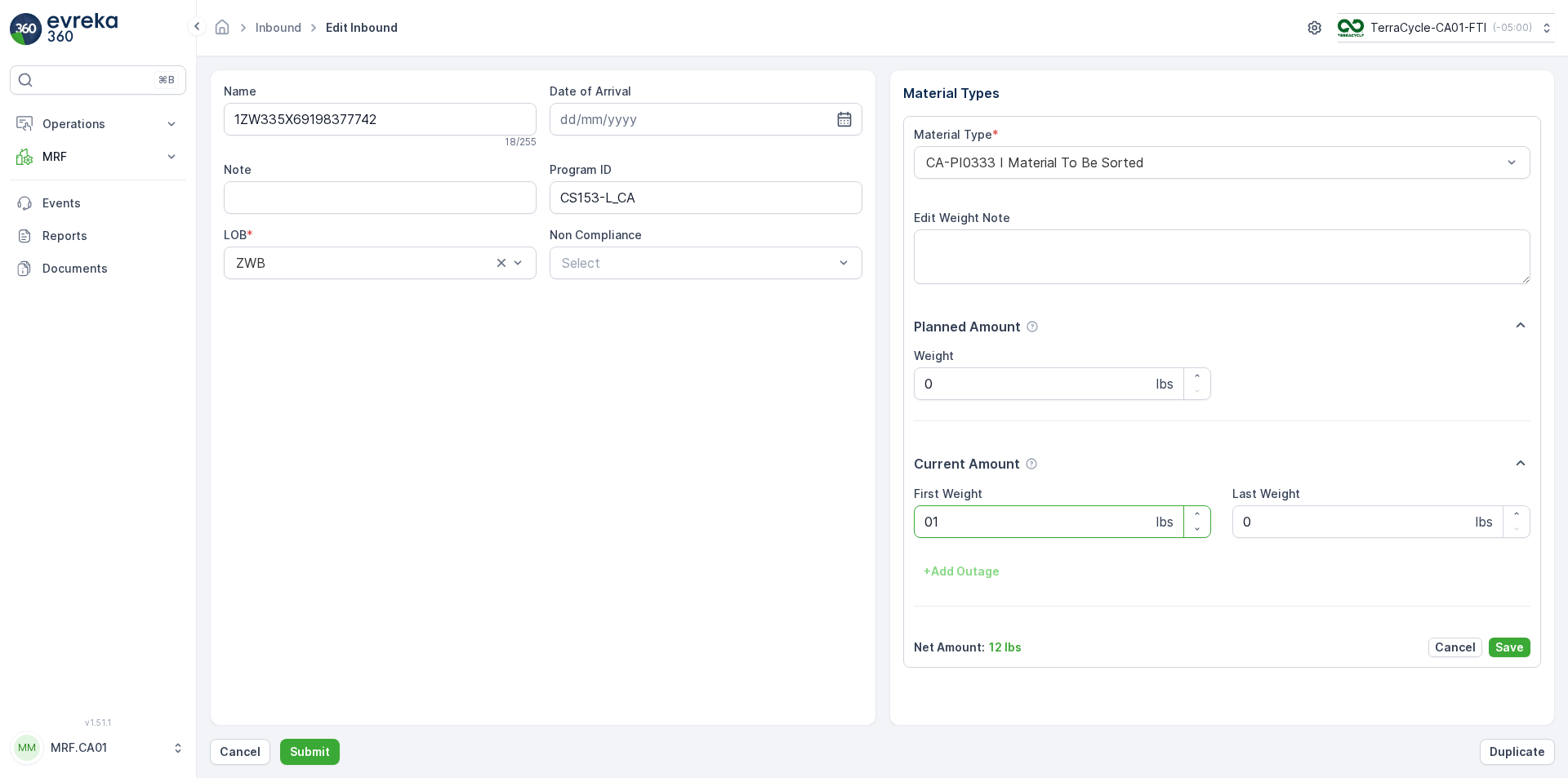
type Weight "012"
click at [280, 739] on button "Submit" at bounding box center [310, 752] width 60 height 26
type Weight "045"
click at [280, 739] on button "Submit" at bounding box center [310, 752] width 60 height 26
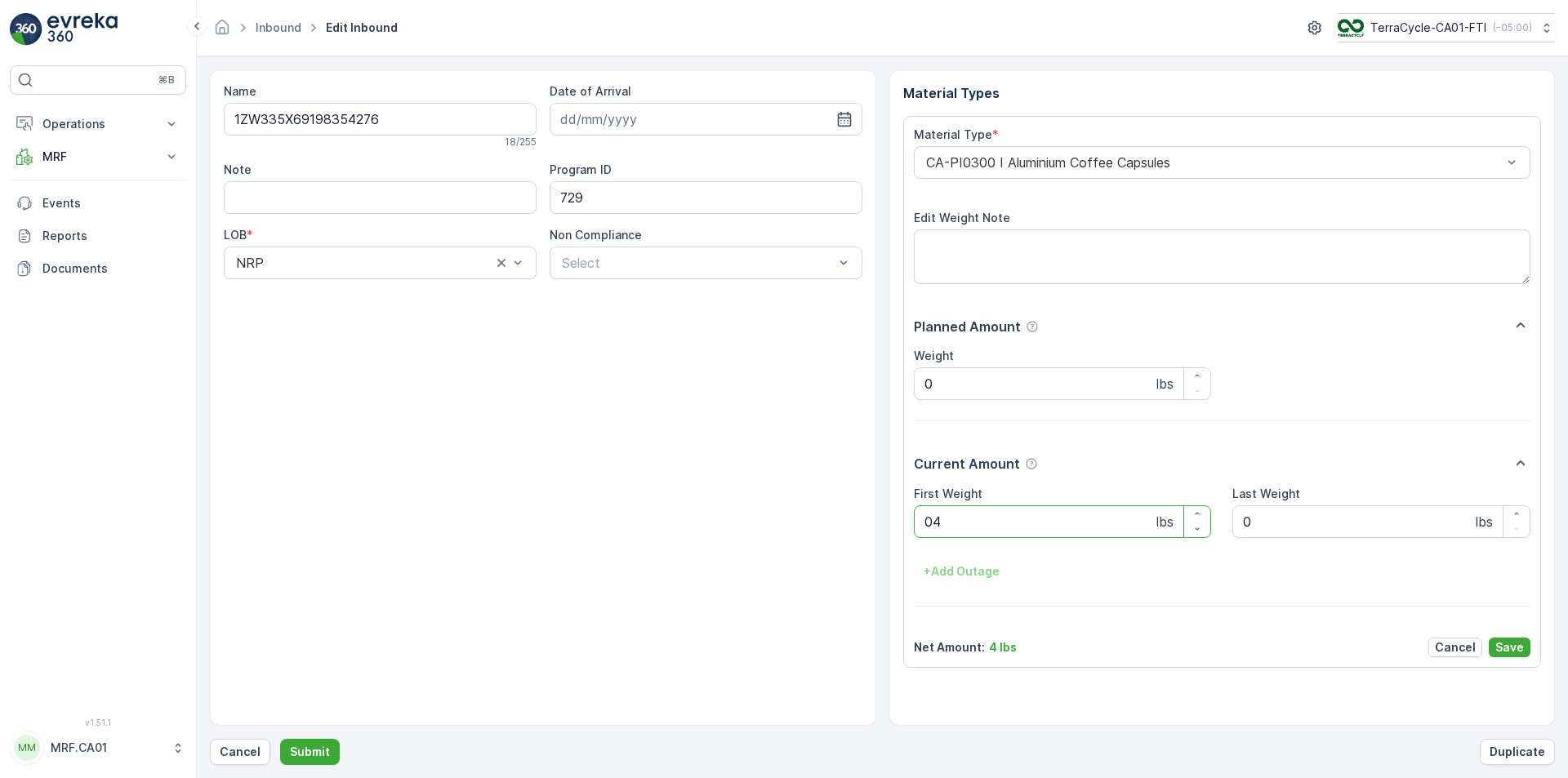
type Weight "047"
click at [280, 739] on button "Submit" at bounding box center [310, 752] width 60 height 26
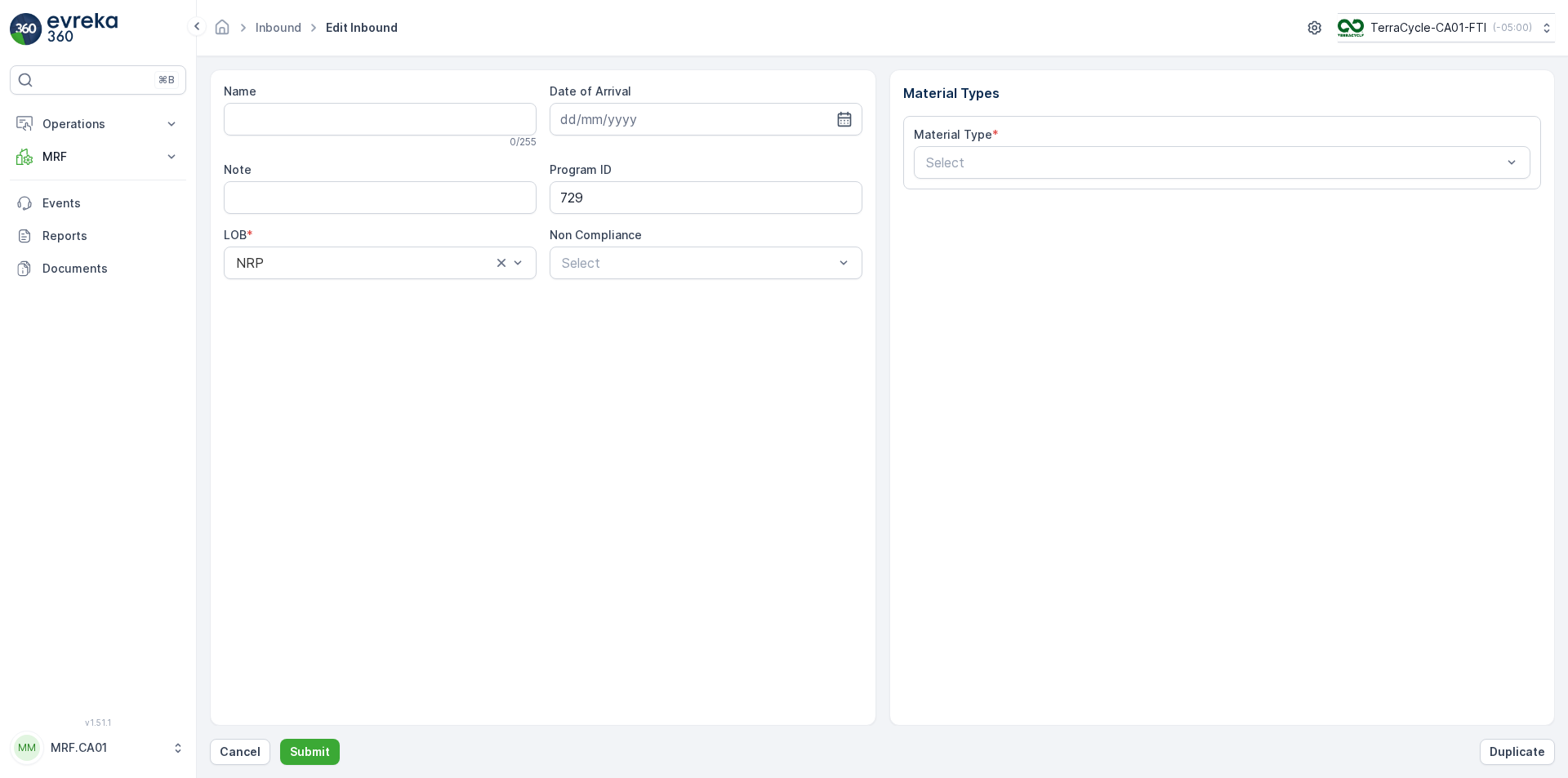
type input "1ZW335X69197235665"
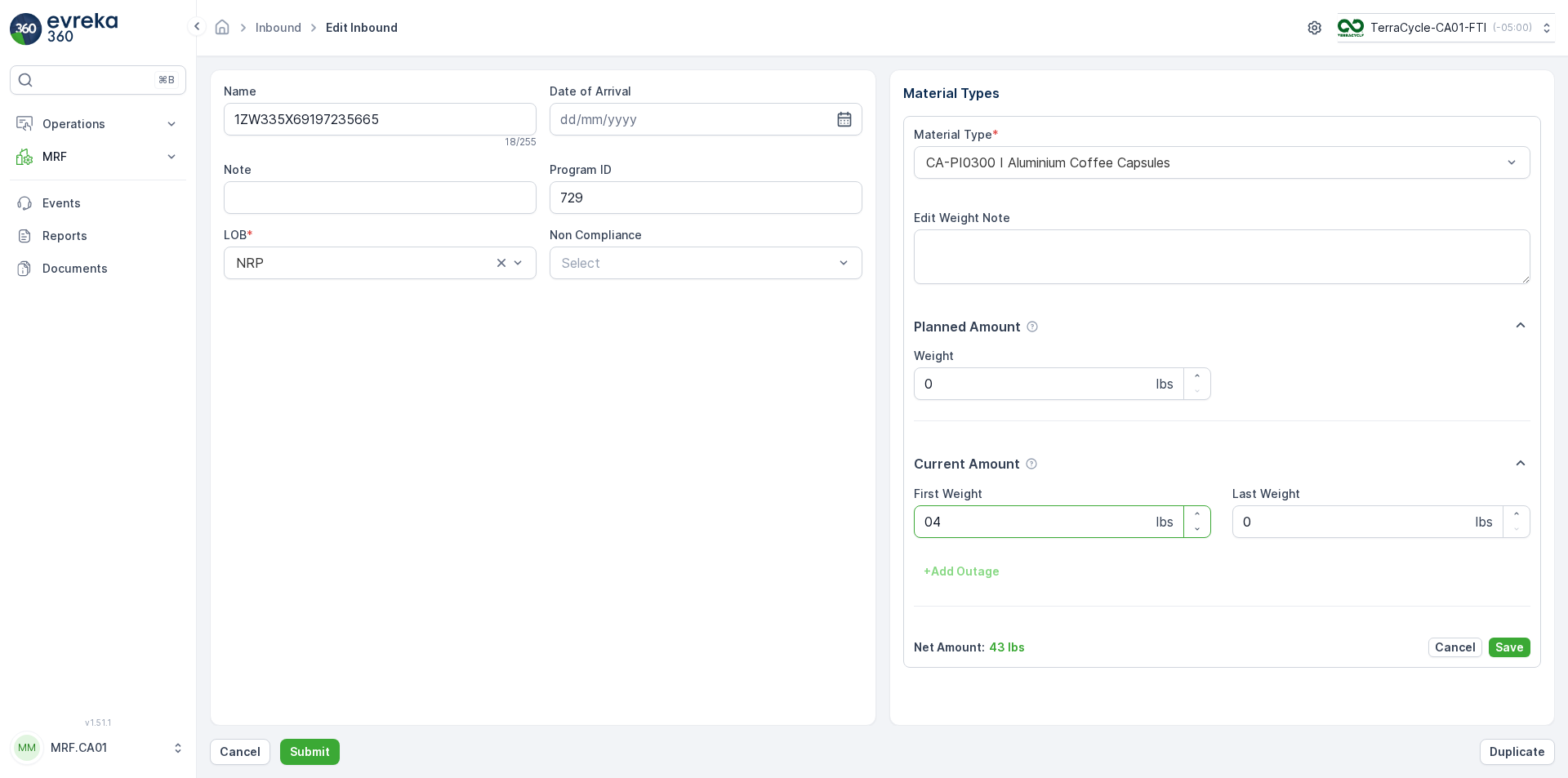
type Weight "043"
click at [280, 739] on button "Submit" at bounding box center [310, 752] width 60 height 26
type Weight "043"
click at [280, 739] on button "Submit" at bounding box center [310, 752] width 60 height 26
type Weight "041"
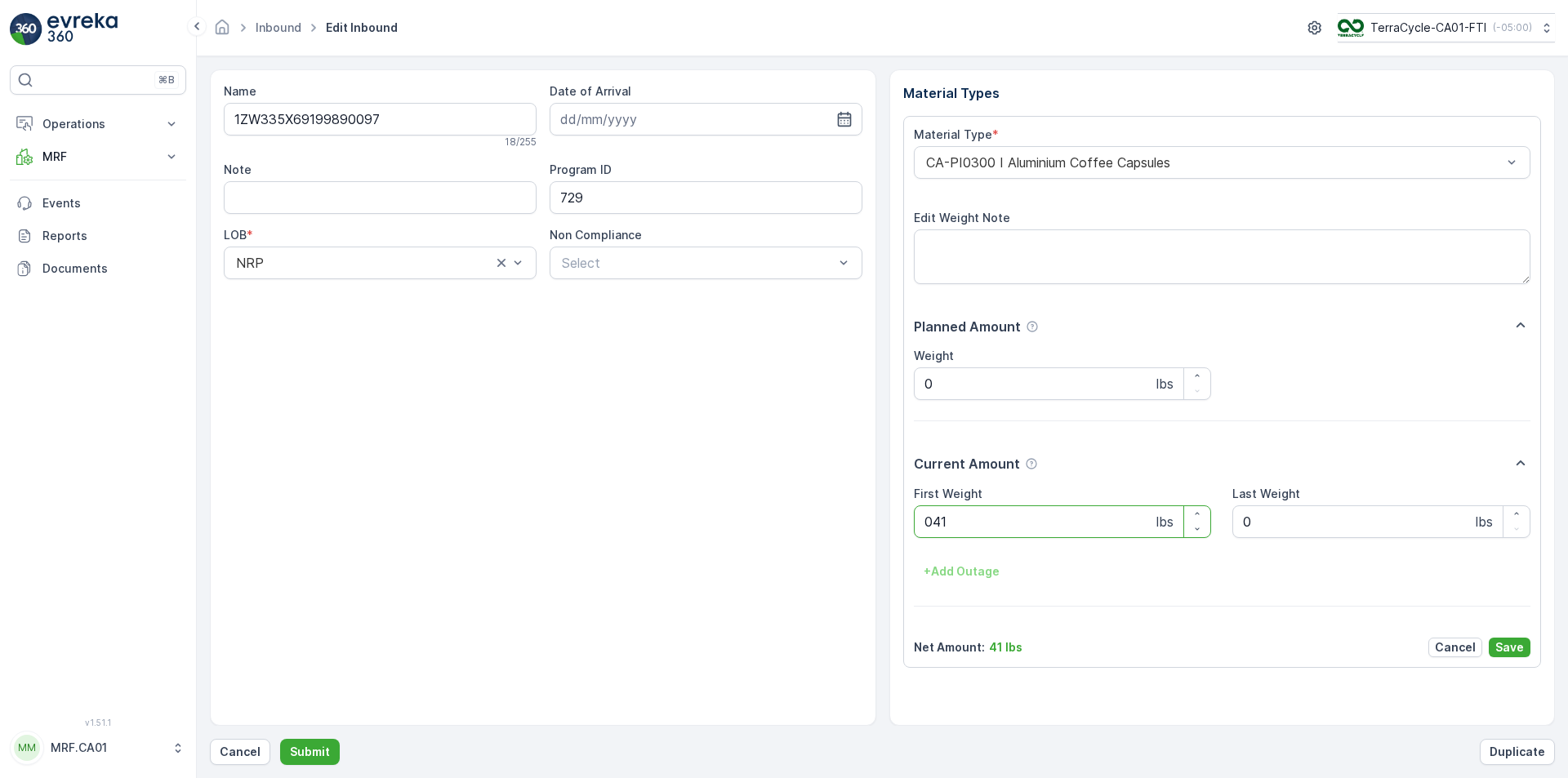
click at [280, 739] on button "Submit" at bounding box center [310, 752] width 60 height 26
type Weight "040"
click at [280, 739] on button "Submit" at bounding box center [310, 752] width 60 height 26
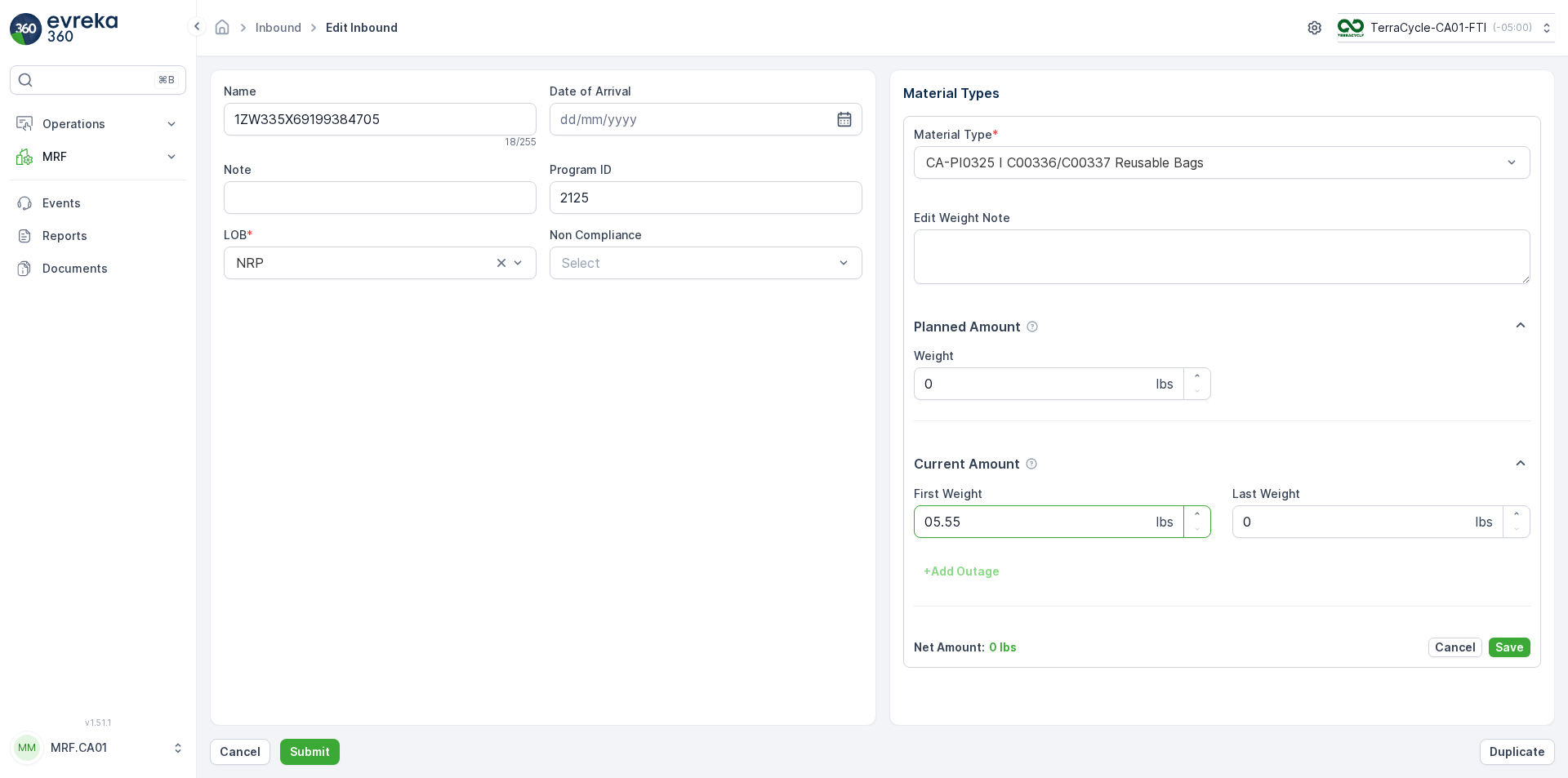
click at [280, 739] on button "Submit" at bounding box center [310, 752] width 60 height 26
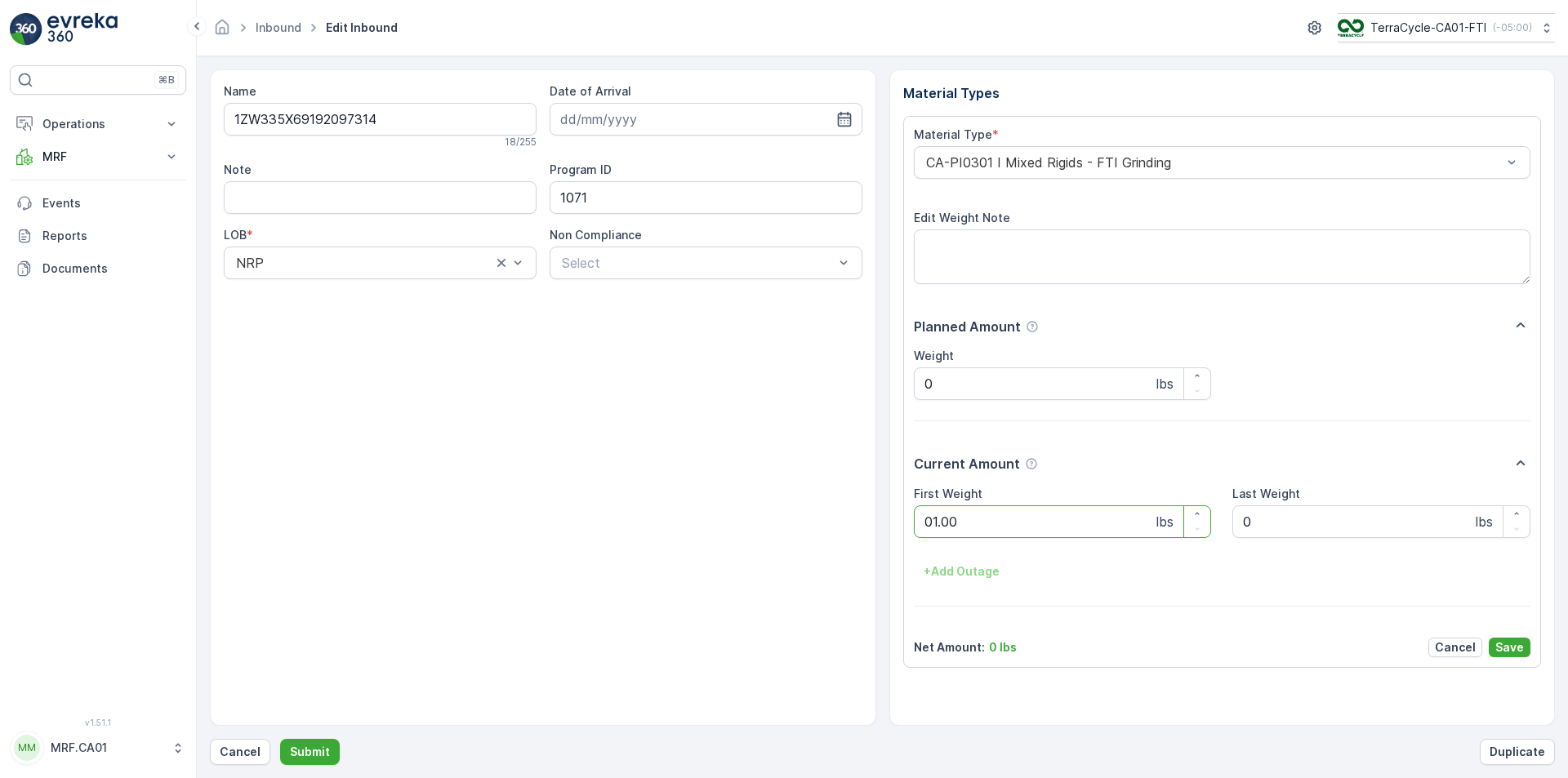
click at [280, 739] on button "Submit" at bounding box center [310, 752] width 60 height 26
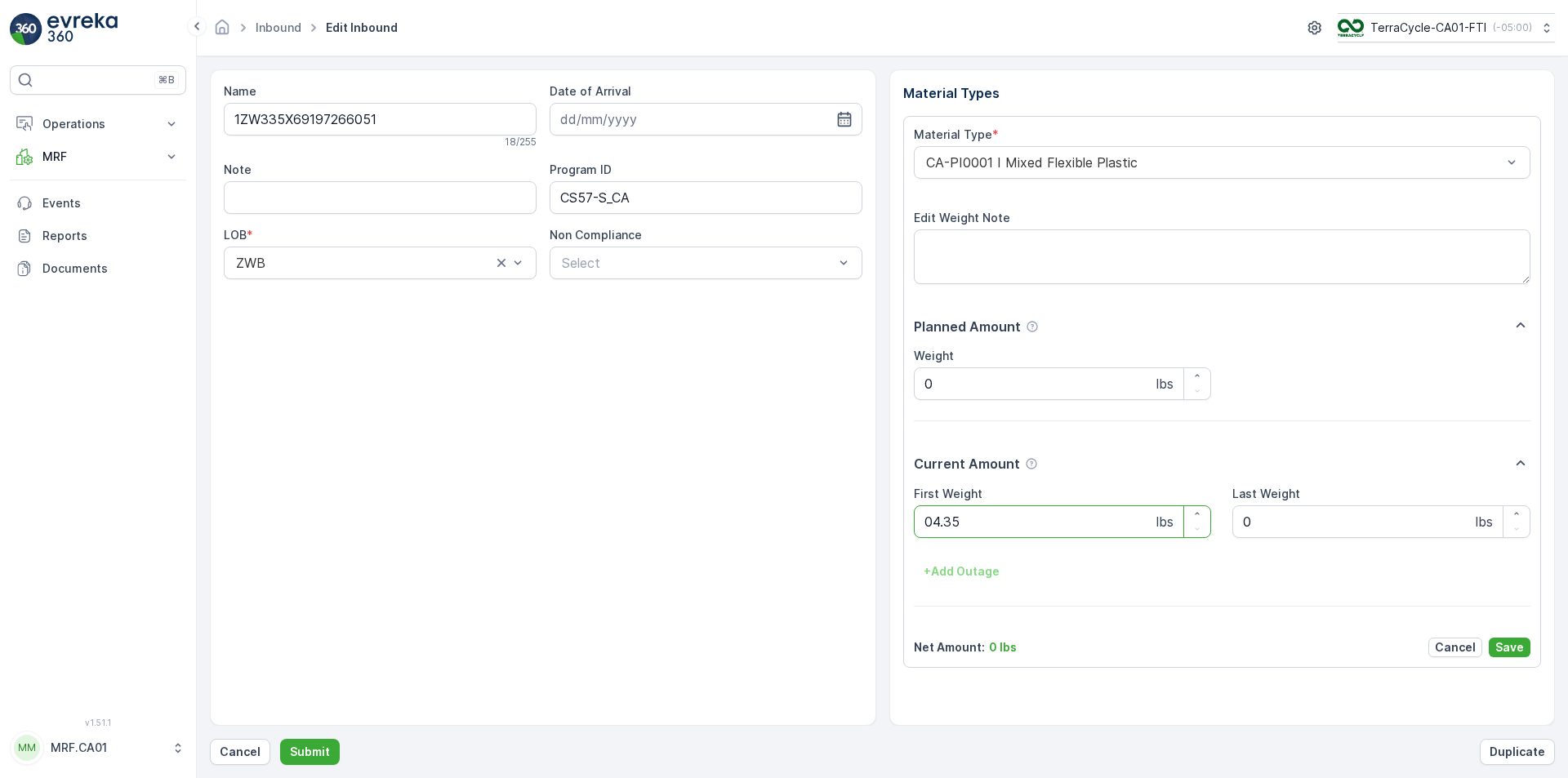
click at [280, 739] on button "Submit" at bounding box center [310, 752] width 60 height 26
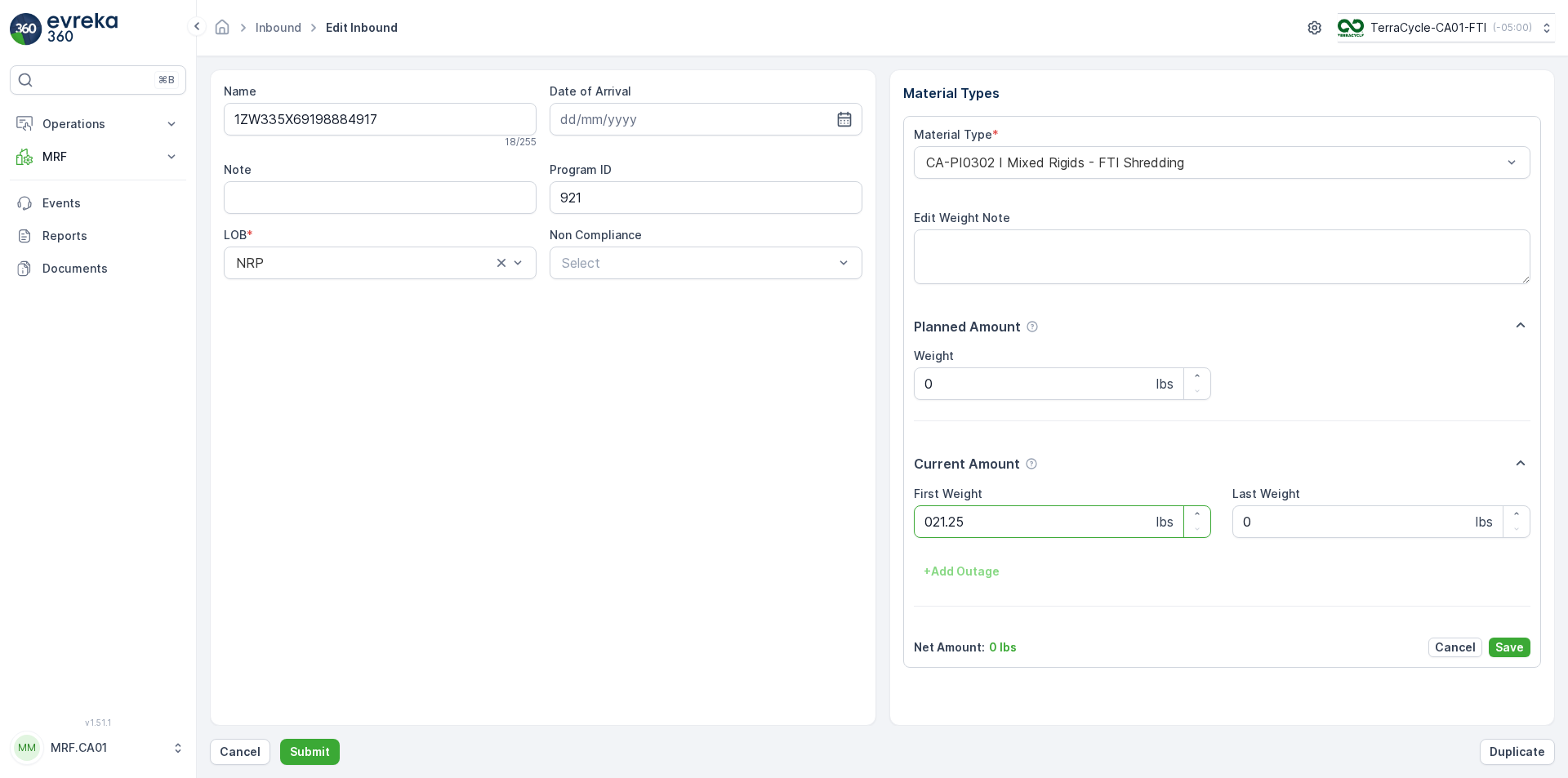
click at [280, 739] on button "Submit" at bounding box center [310, 752] width 60 height 26
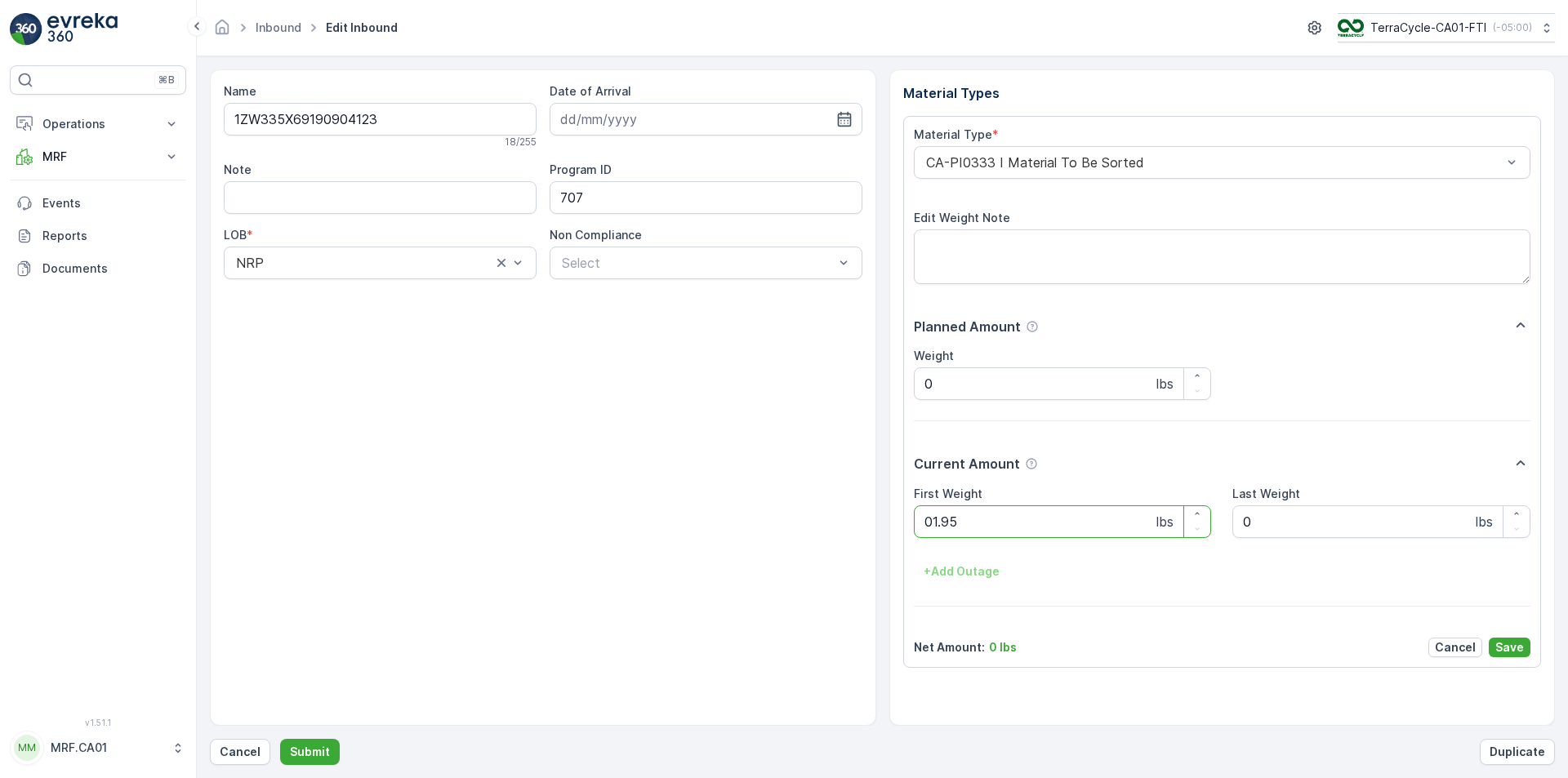
click at [280, 739] on button "Submit" at bounding box center [310, 752] width 60 height 26
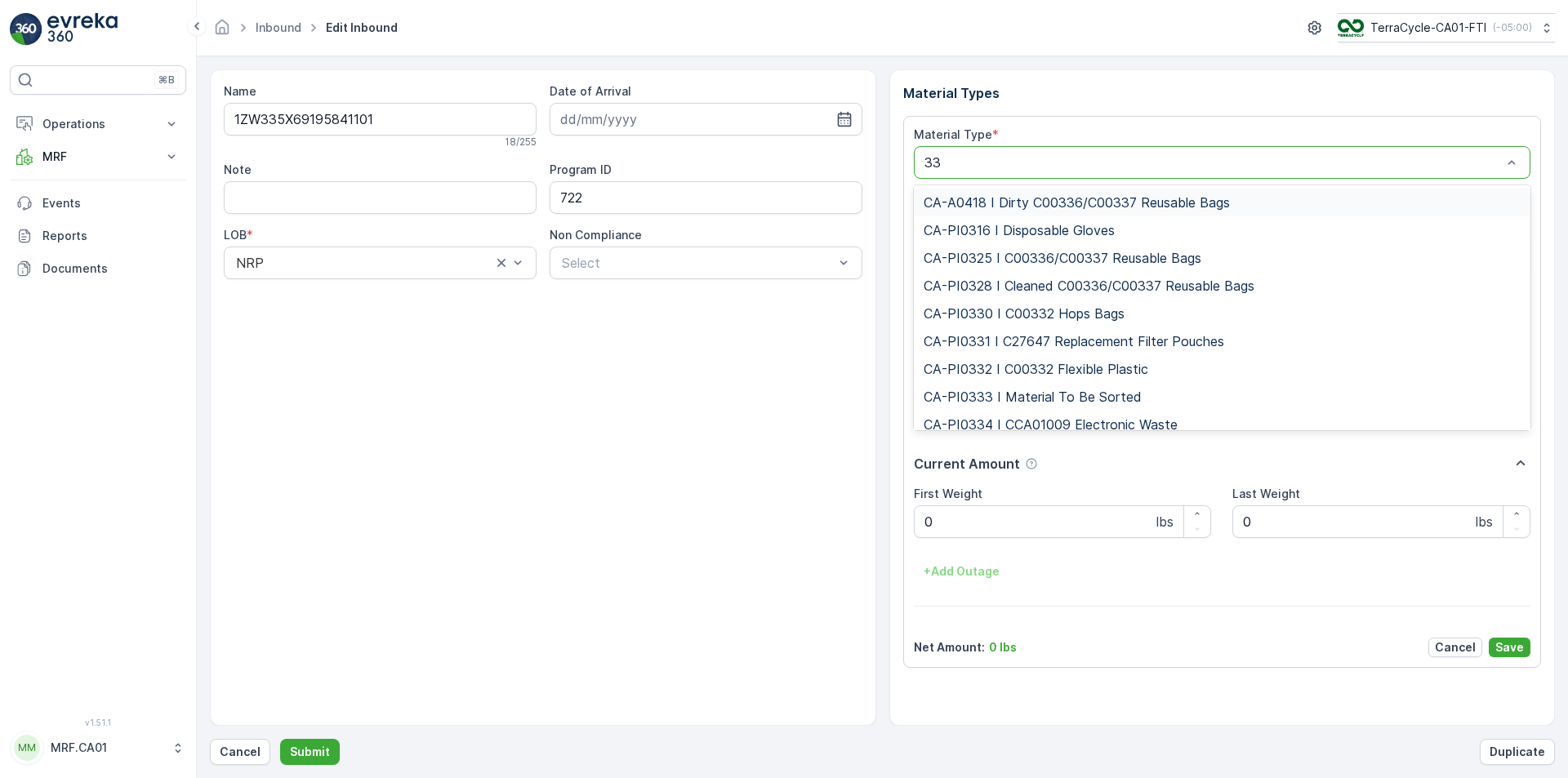
type input "333"
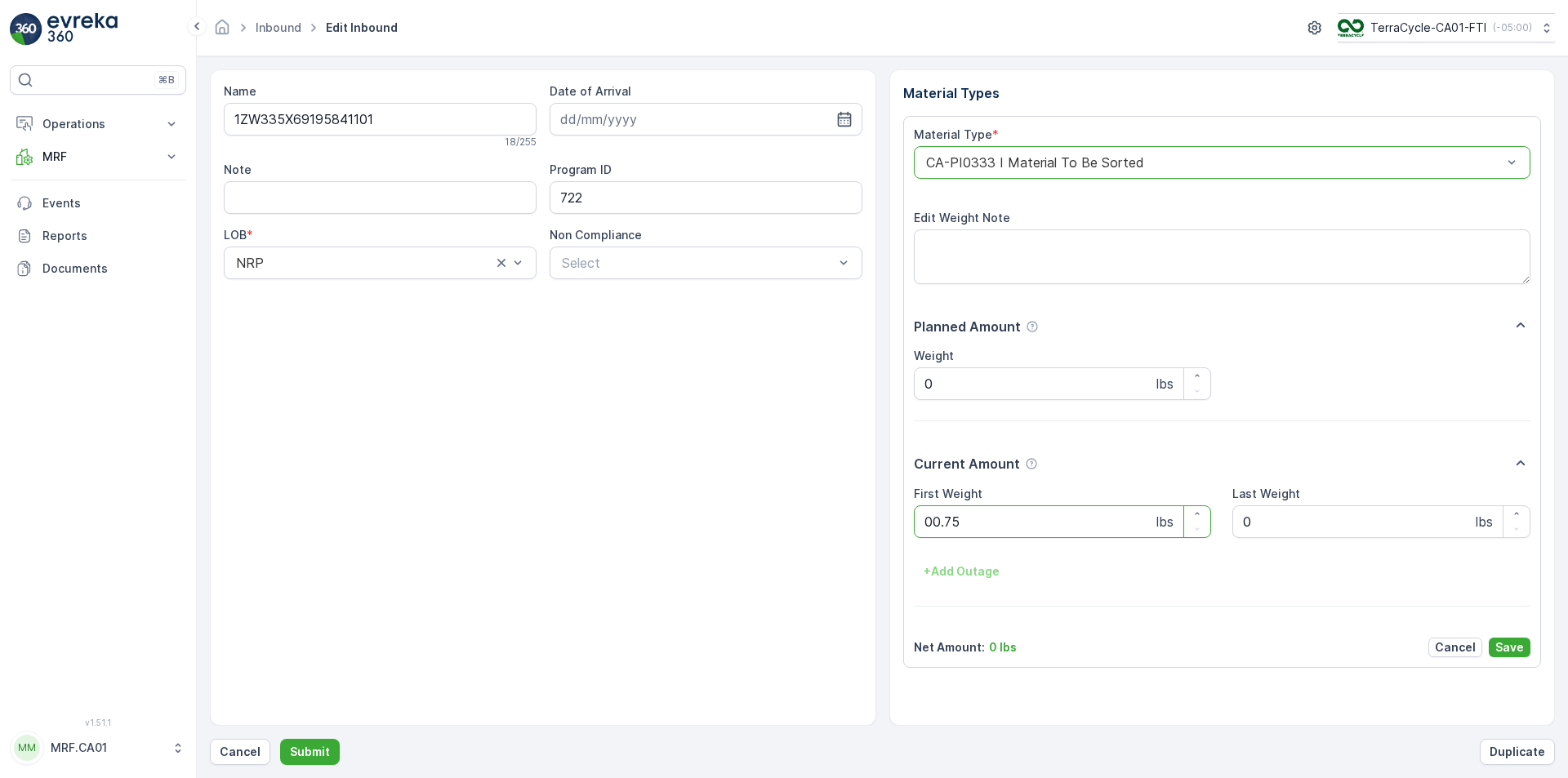
click at [280, 739] on button "Submit" at bounding box center [310, 752] width 60 height 26
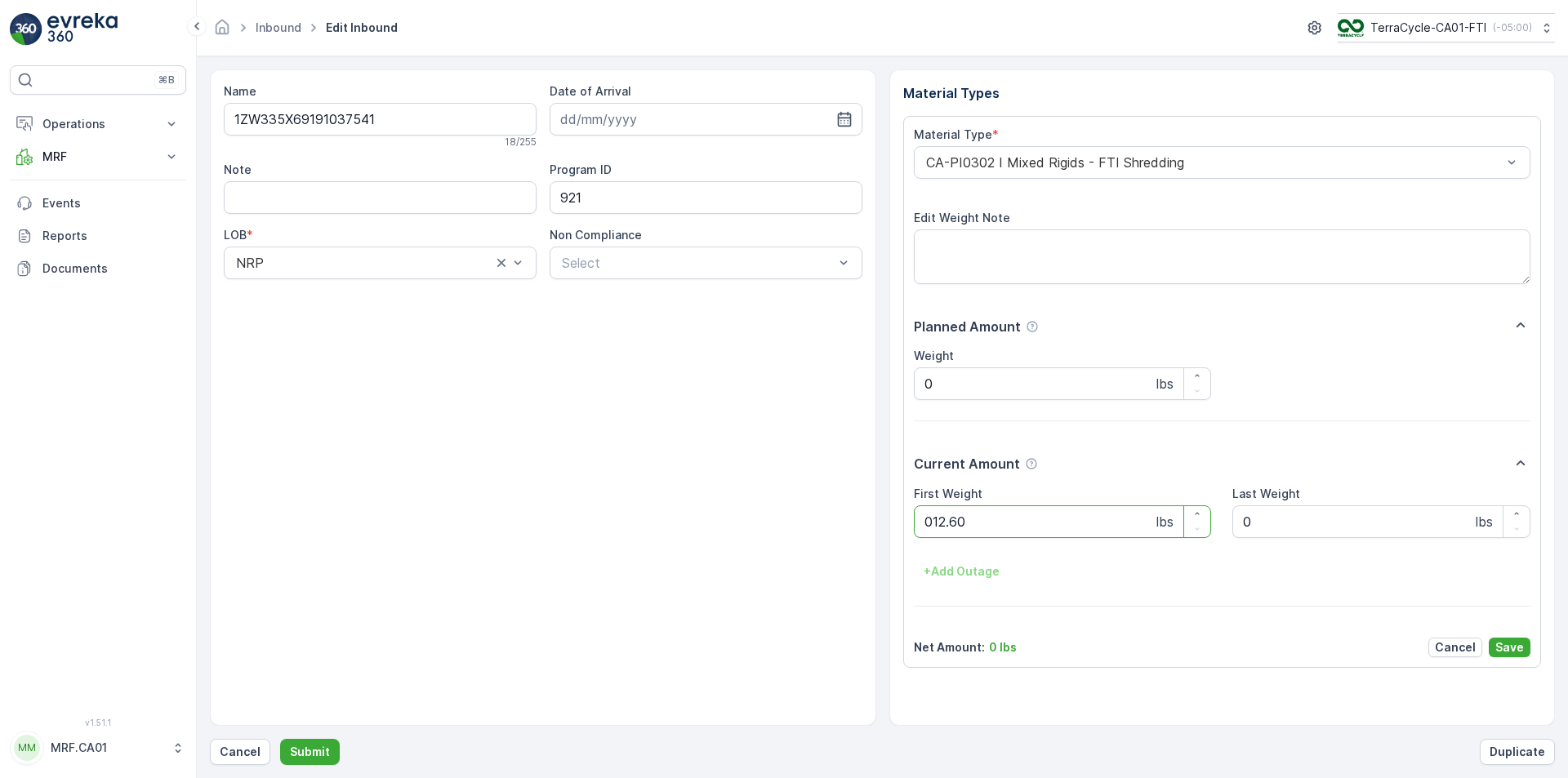
click at [280, 739] on button "Submit" at bounding box center [310, 752] width 60 height 26
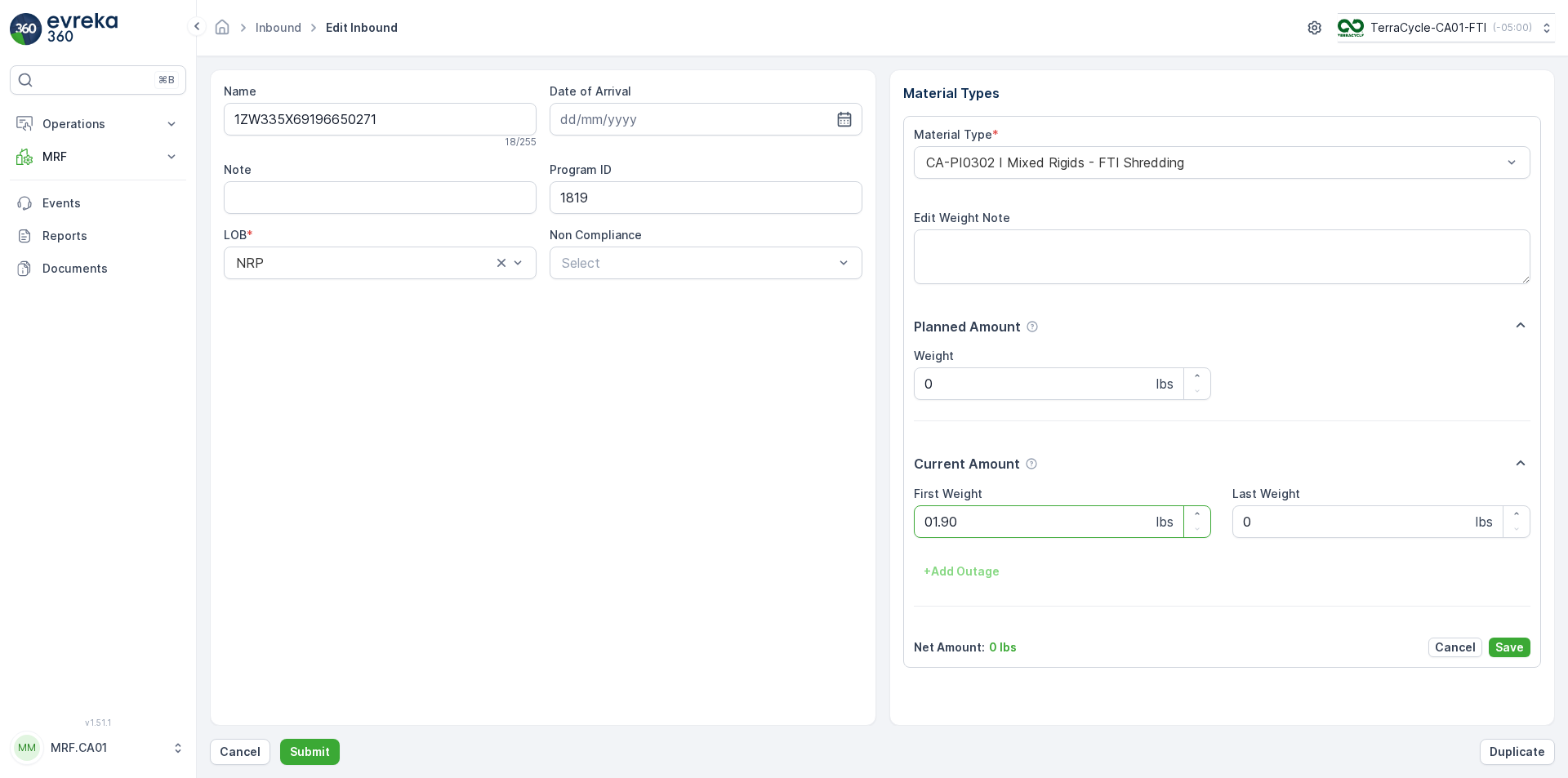
click at [280, 739] on button "Submit" at bounding box center [310, 752] width 60 height 26
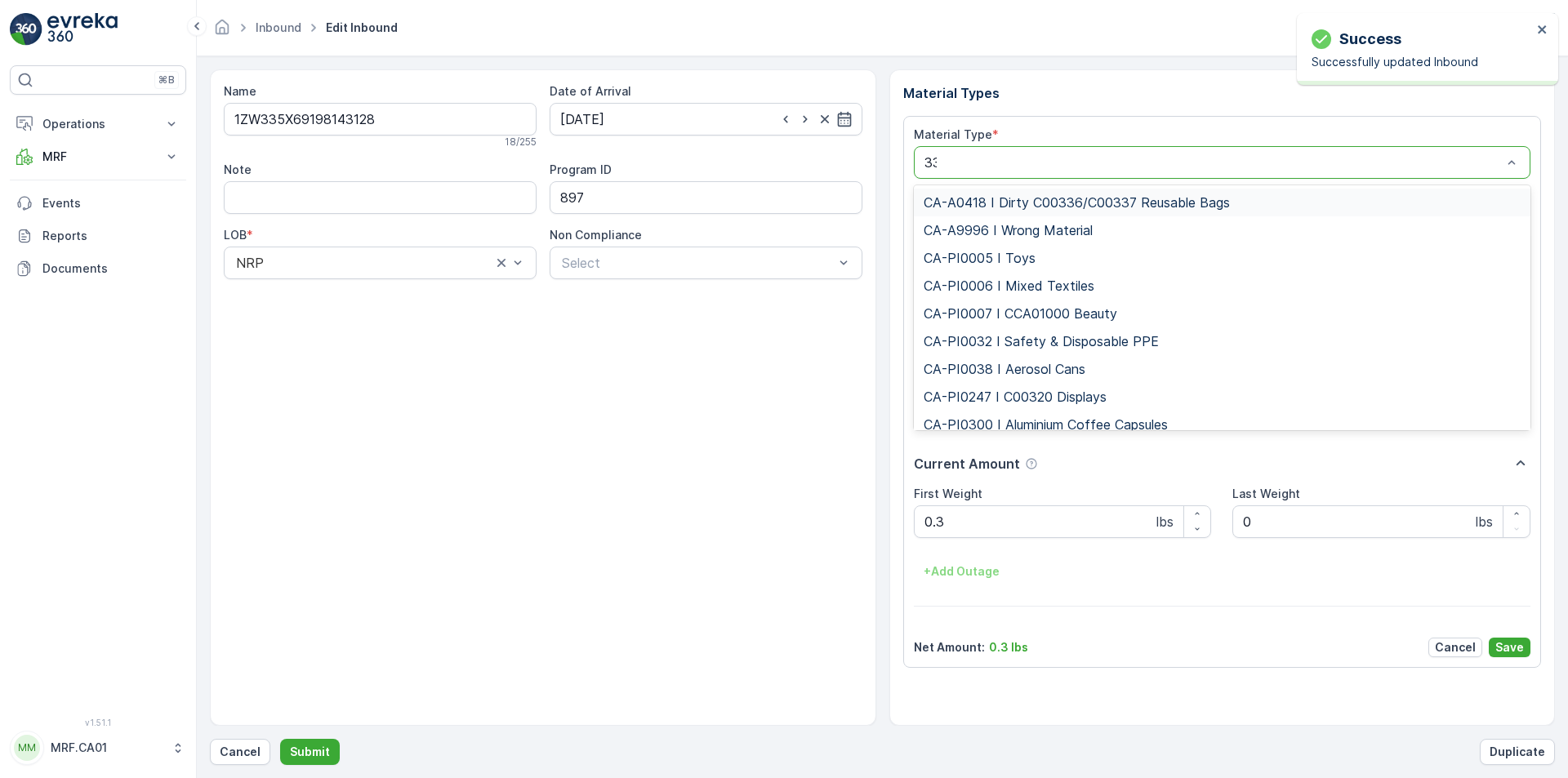
type input "333"
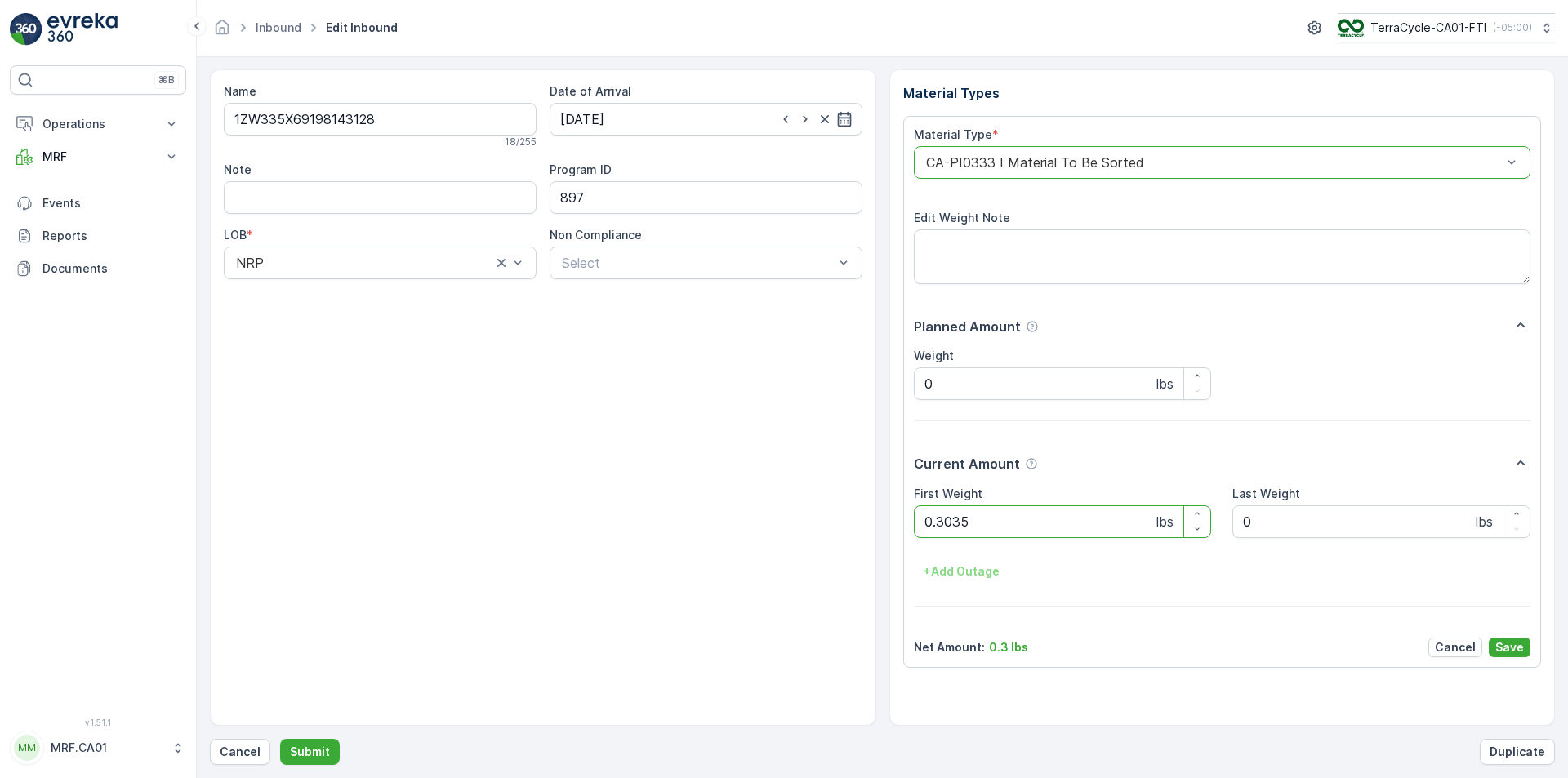
click at [280, 739] on button "Submit" at bounding box center [310, 752] width 60 height 26
